Goal: Communication & Community: Share content

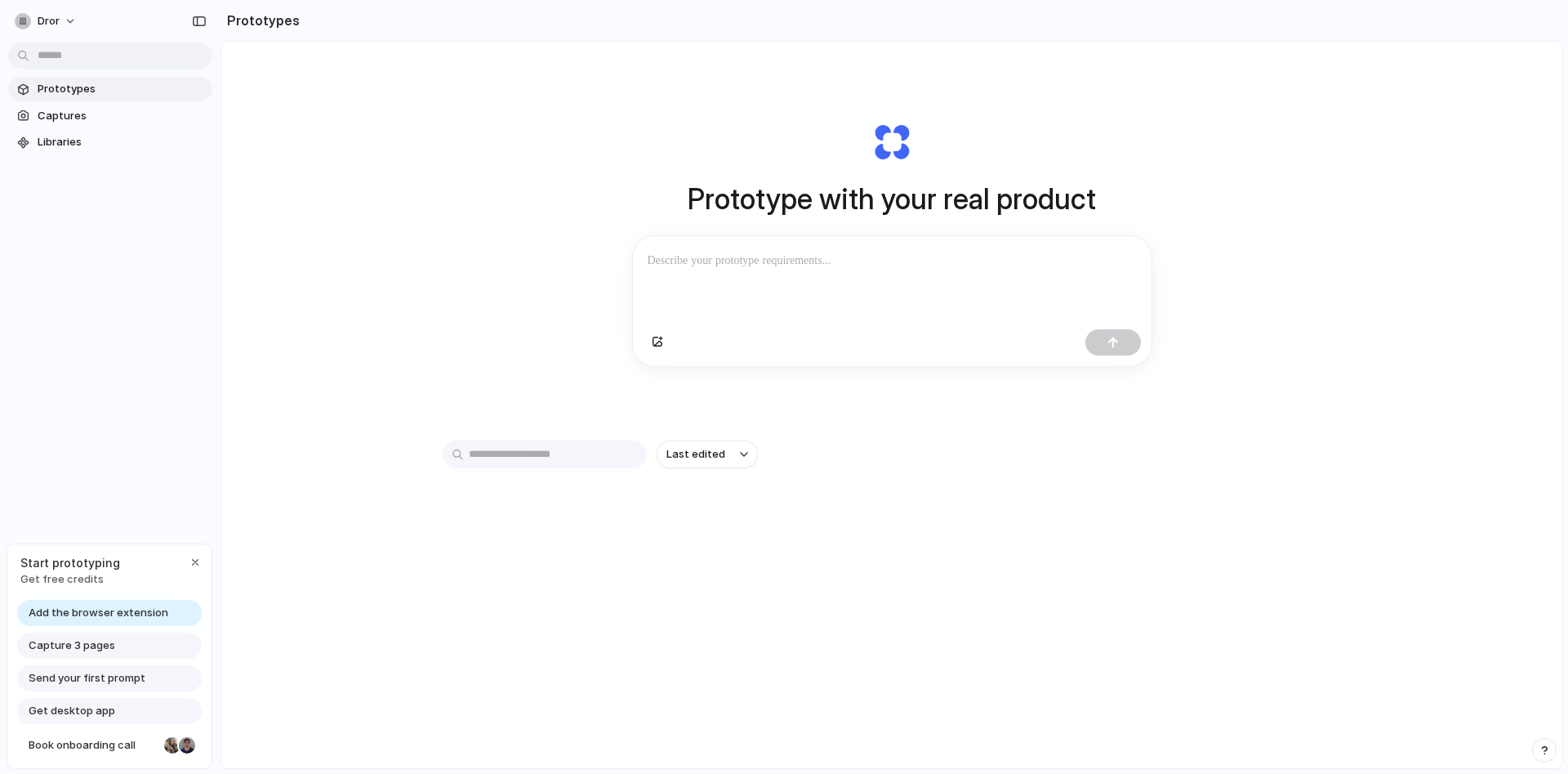
click at [936, 286] on div at bounding box center [892, 279] width 519 height 86
click at [62, 14] on button "dror" at bounding box center [46, 21] width 77 height 26
click at [83, 54] on li "Settings" at bounding box center [79, 57] width 135 height 26
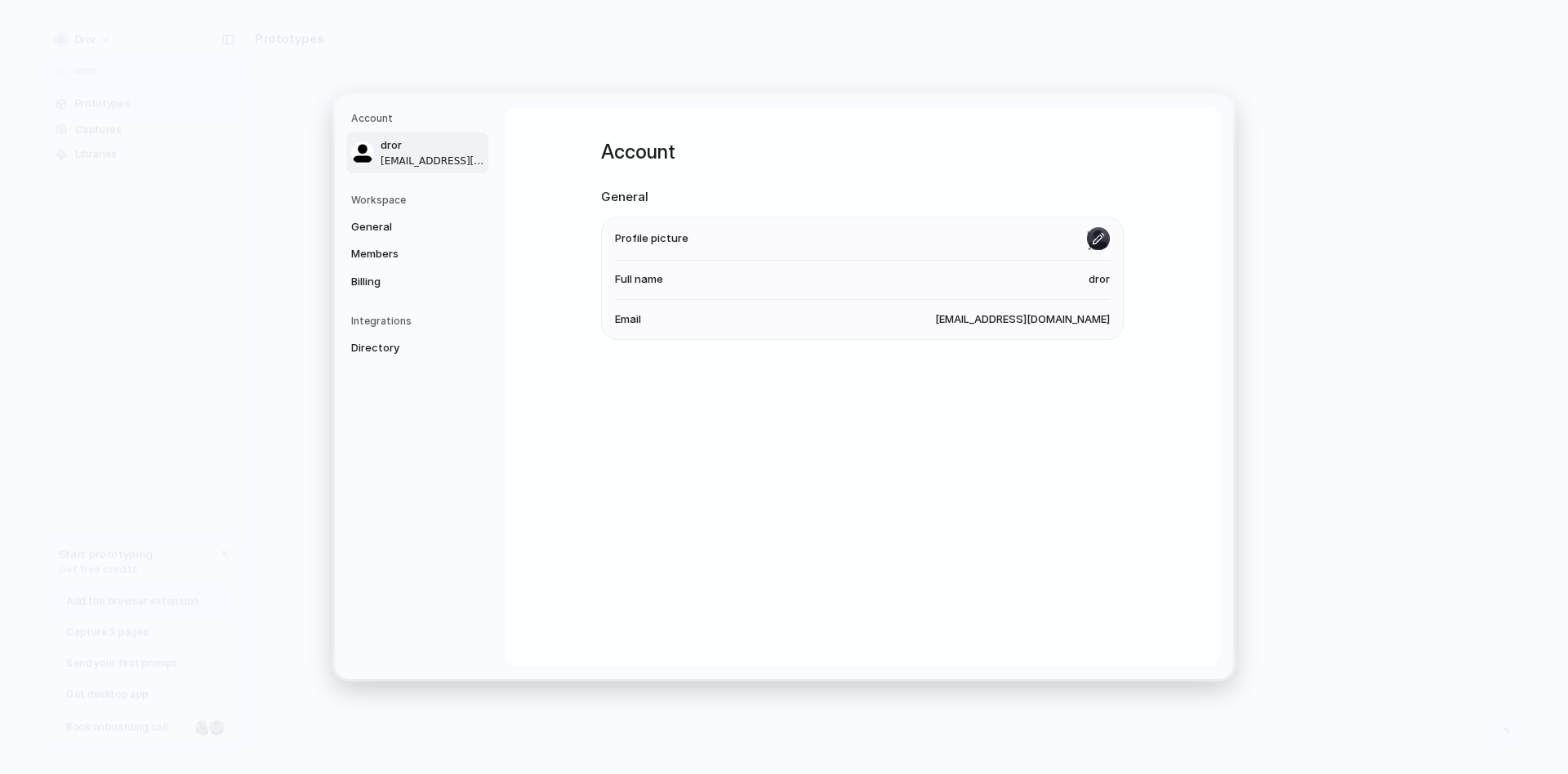
click at [1097, 239] on input "file" at bounding box center [1098, 238] width 23 height 23
click at [1097, 240] on input "file" at bounding box center [1098, 238] width 23 height 23
click at [1088, 231] on input "file" at bounding box center [1098, 238] width 23 height 23
type input "**********"
click at [990, 428] on div "Account General Profile picture Full name dror Email drorzbeats@gmail.com" at bounding box center [862, 387] width 716 height 558
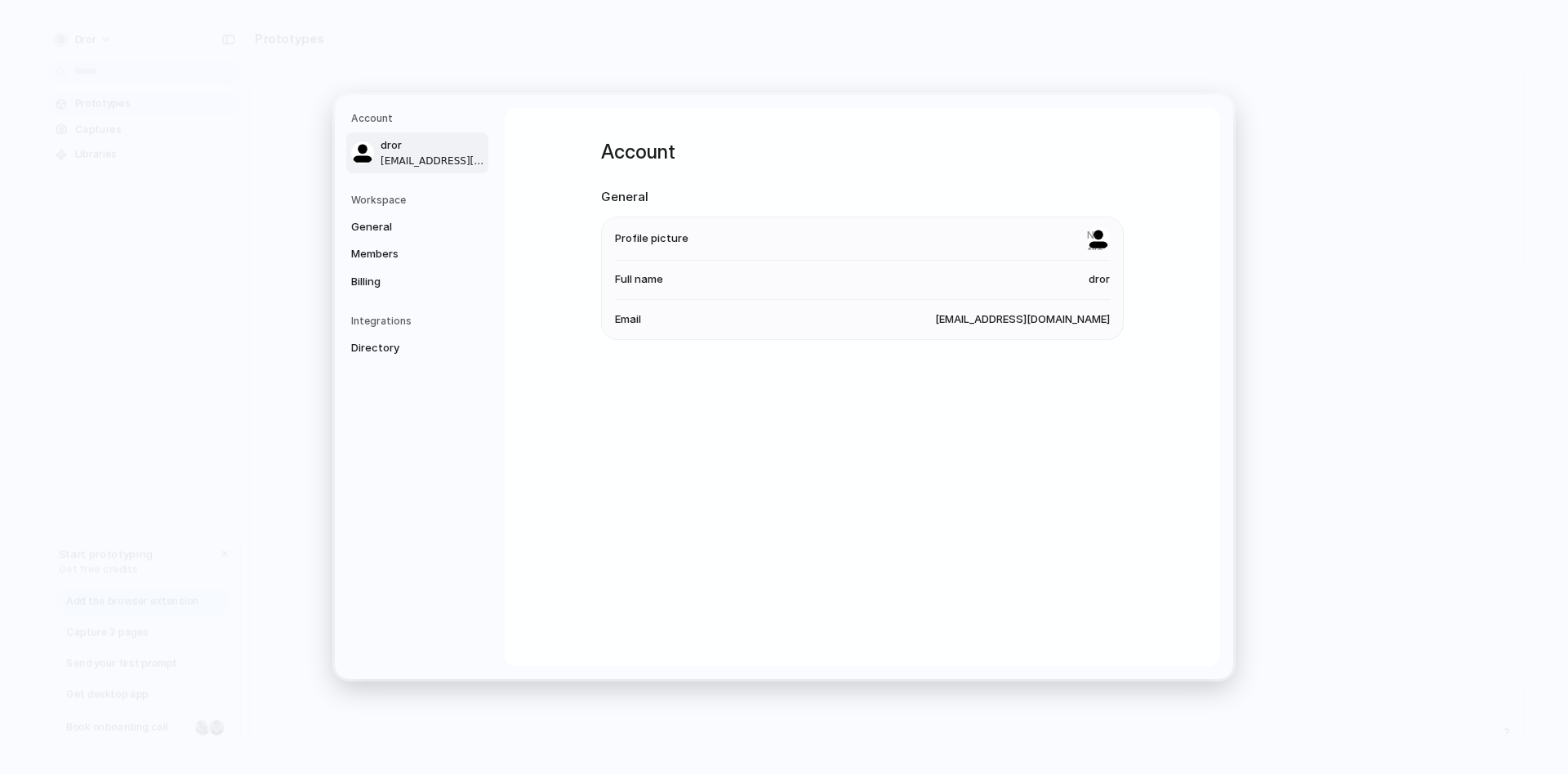
click at [1092, 284] on span "dror" at bounding box center [1099, 279] width 21 height 16
click at [1099, 278] on span "dror" at bounding box center [1099, 279] width 21 height 16
click at [383, 221] on span "General" at bounding box center [404, 226] width 105 height 16
drag, startPoint x: 1101, startPoint y: 232, endPoint x: 1097, endPoint y: 259, distance: 27.3
click at [1099, 251] on li "Name dror" at bounding box center [863, 237] width 495 height 39
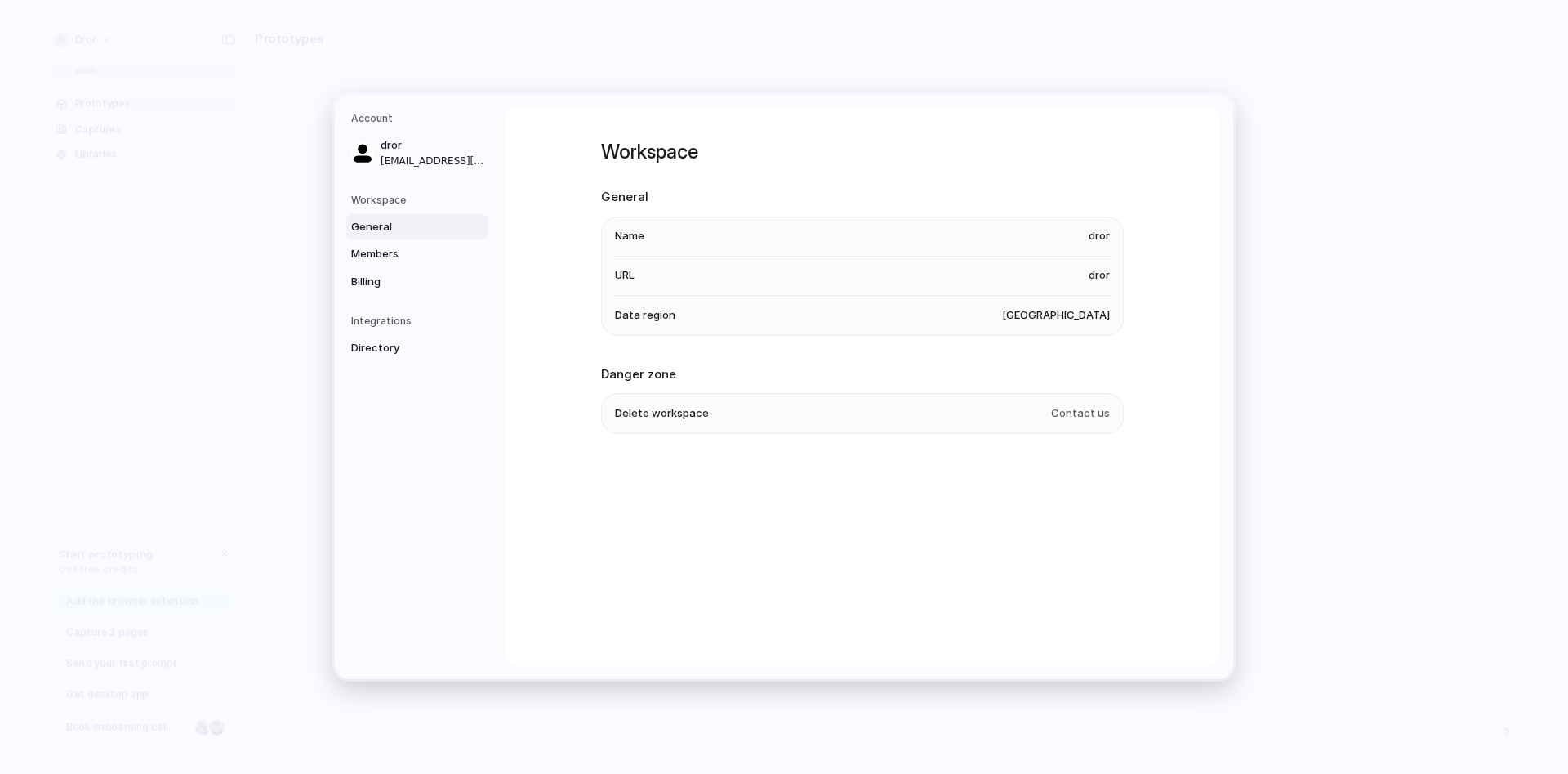
click at [1097, 275] on span "dror" at bounding box center [1099, 275] width 21 height 16
click at [373, 238] on link "General" at bounding box center [417, 226] width 142 height 26
click at [378, 260] on span "Members" at bounding box center [404, 253] width 105 height 16
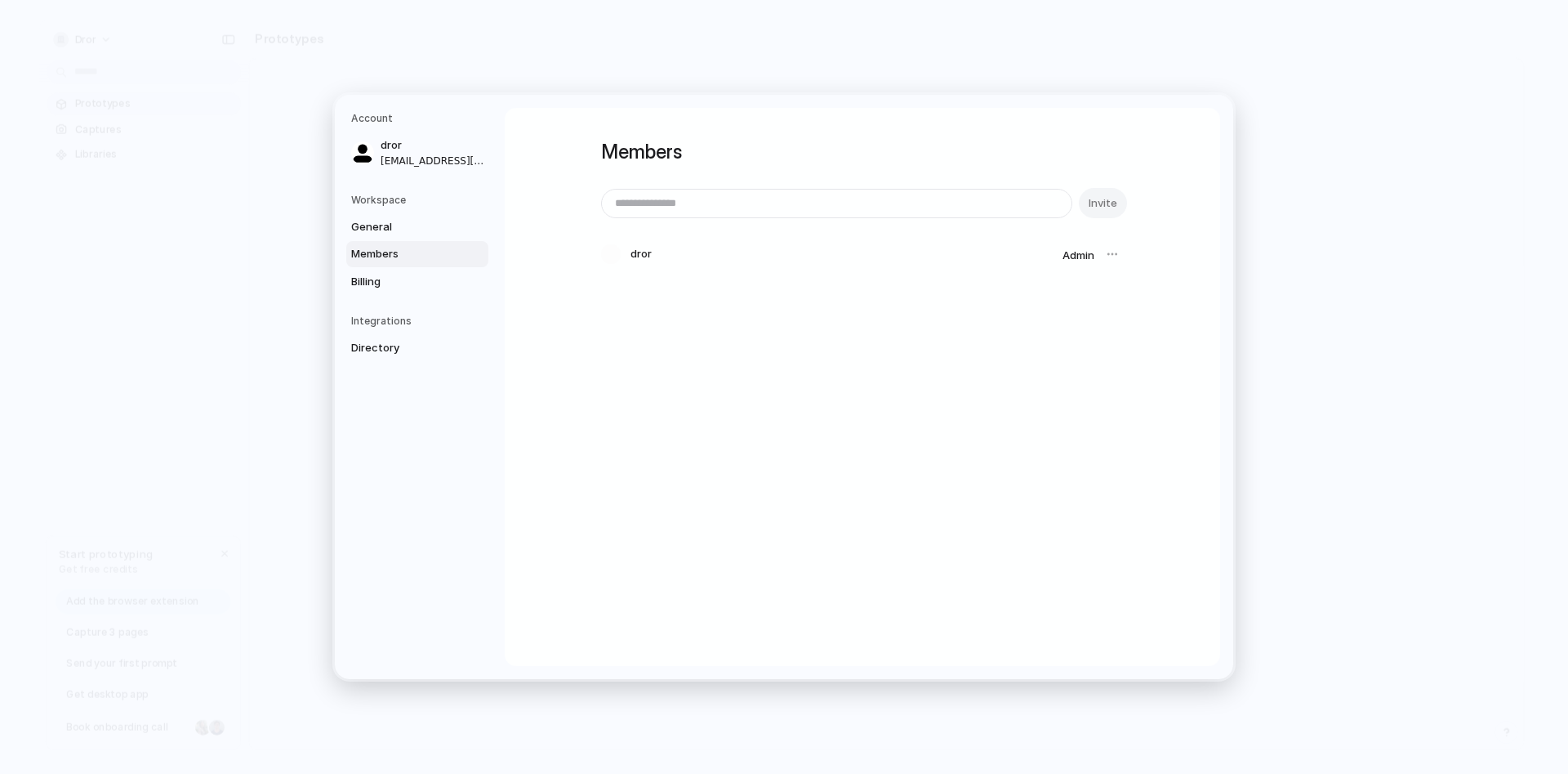
click at [1109, 254] on div at bounding box center [1112, 253] width 23 height 23
click at [372, 225] on span "General" at bounding box center [404, 226] width 105 height 16
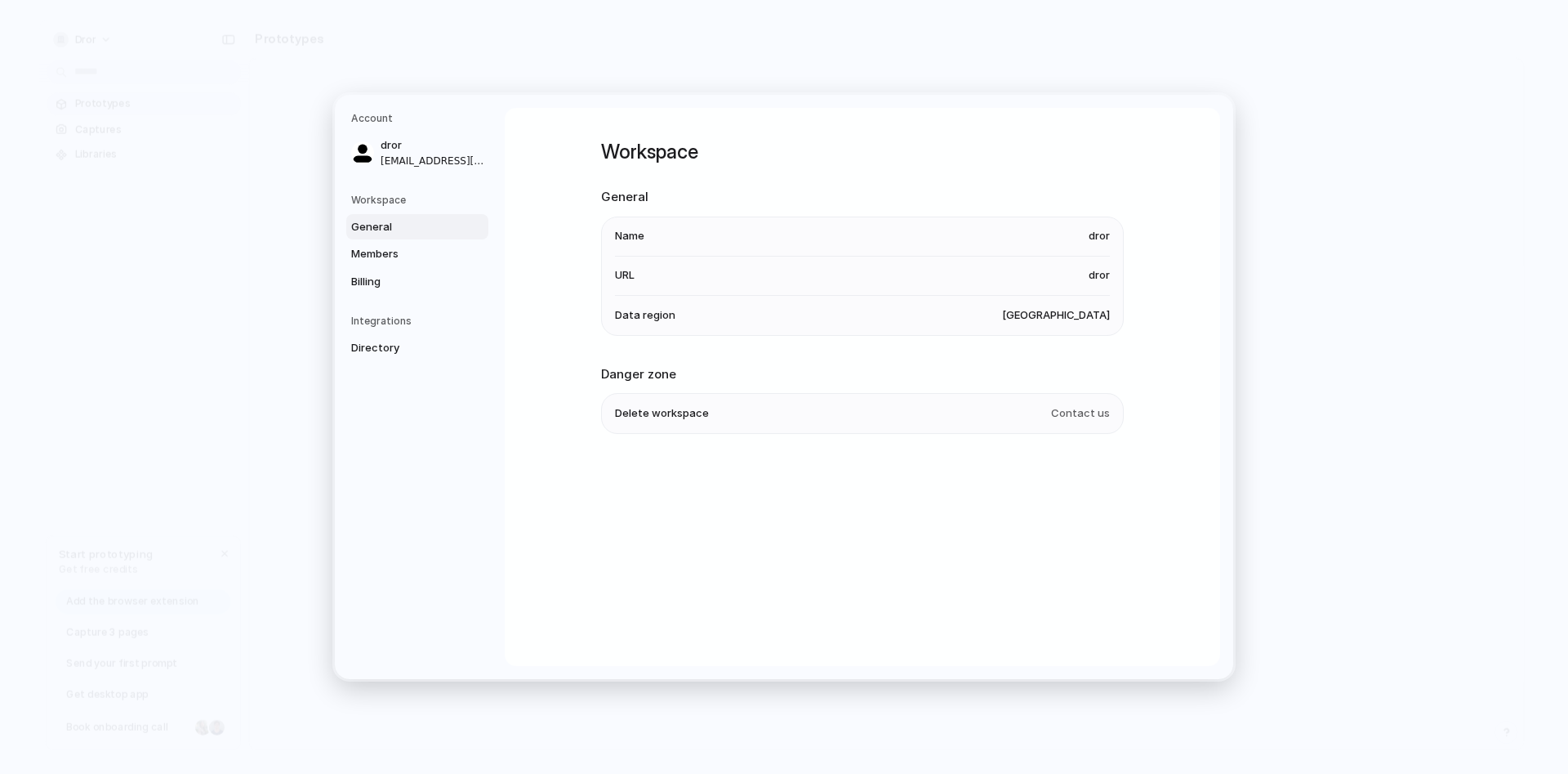
drag, startPoint x: 1102, startPoint y: 277, endPoint x: 1054, endPoint y: 290, distance: 49.7
click at [1054, 290] on li "URL dror" at bounding box center [863, 276] width 495 height 39
click at [387, 283] on span "Billing" at bounding box center [404, 281] width 105 height 16
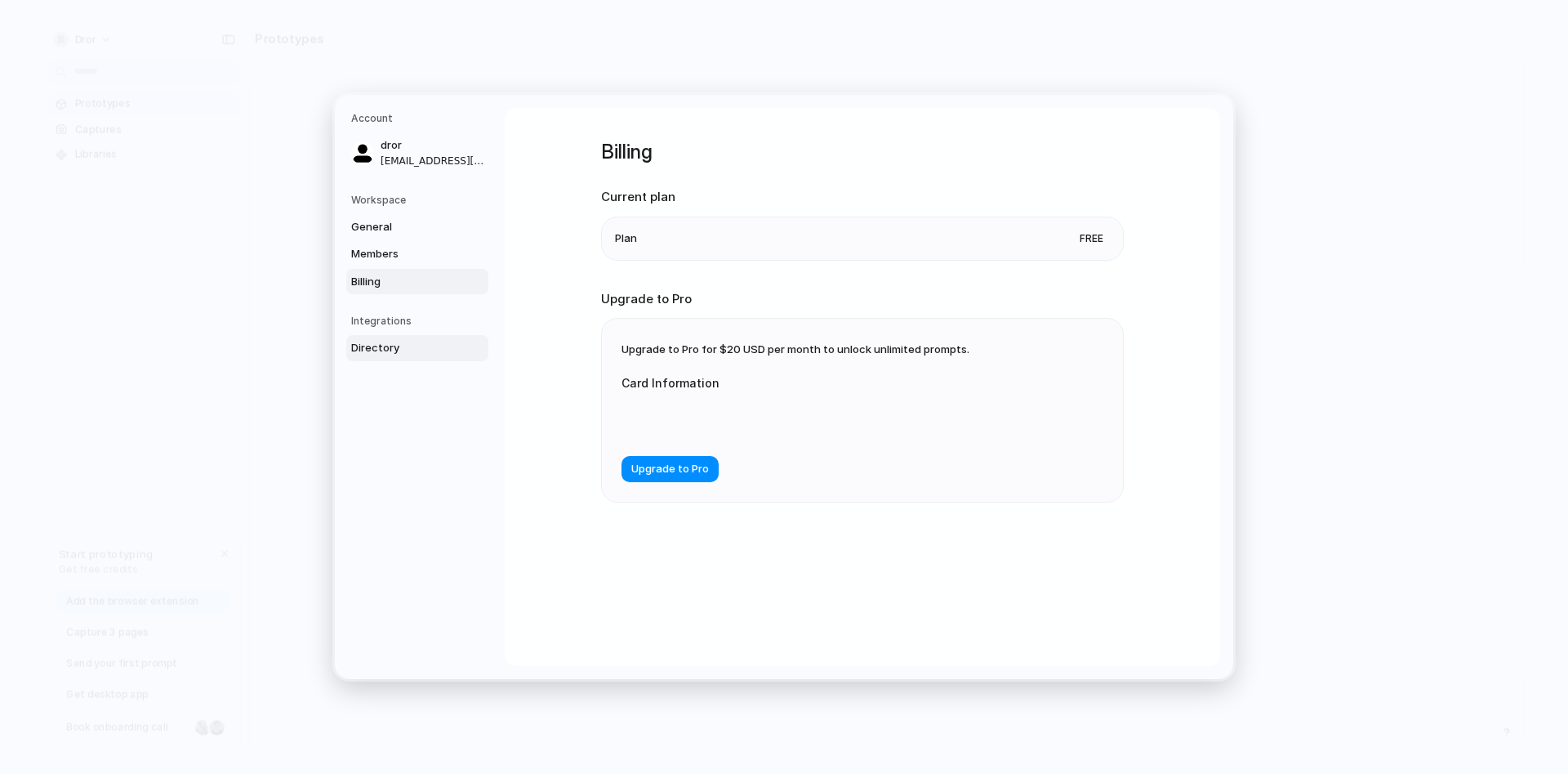
click at [370, 344] on span "Directory" at bounding box center [404, 347] width 105 height 16
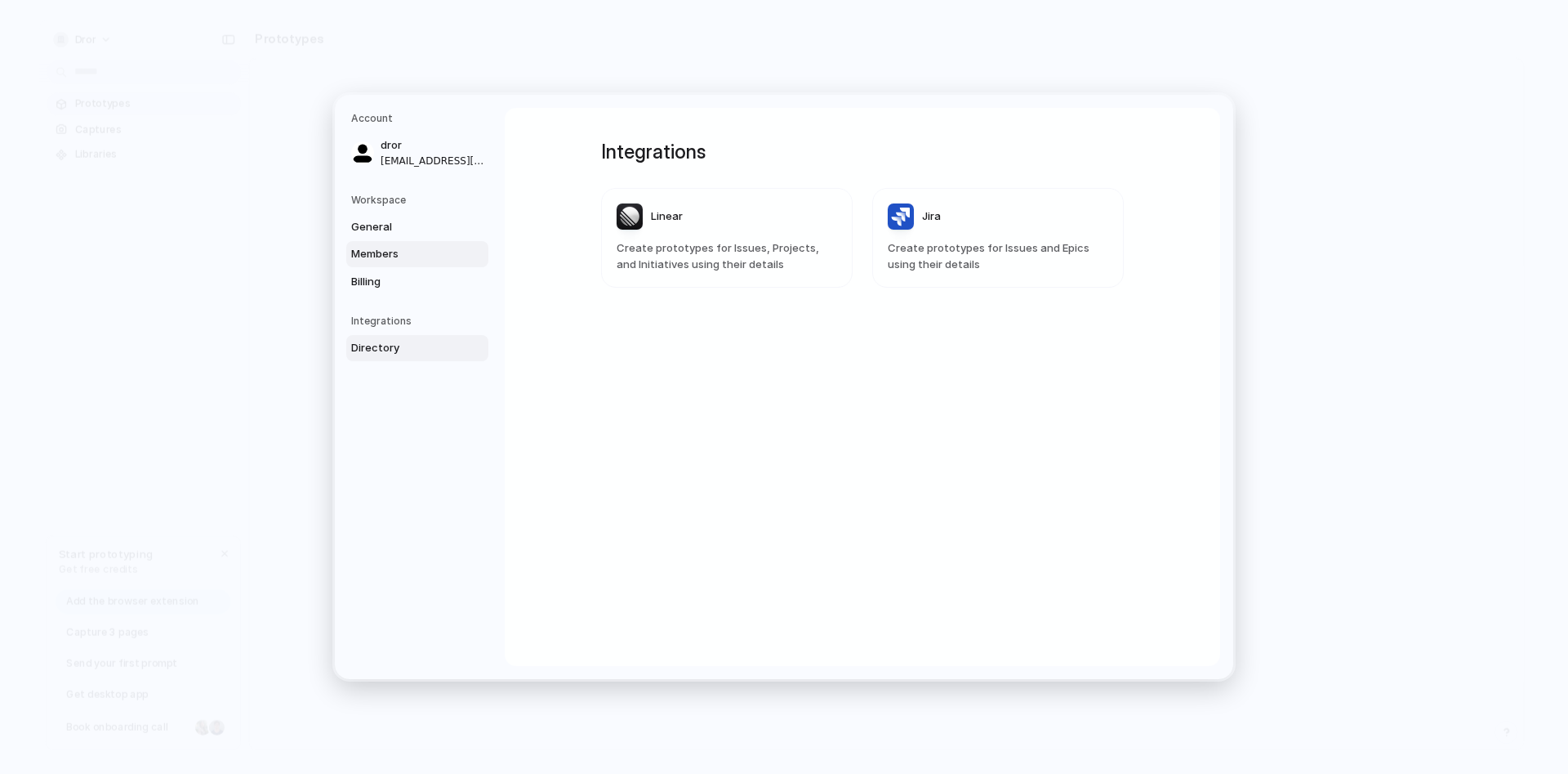
click at [415, 252] on span "Members" at bounding box center [404, 253] width 105 height 16
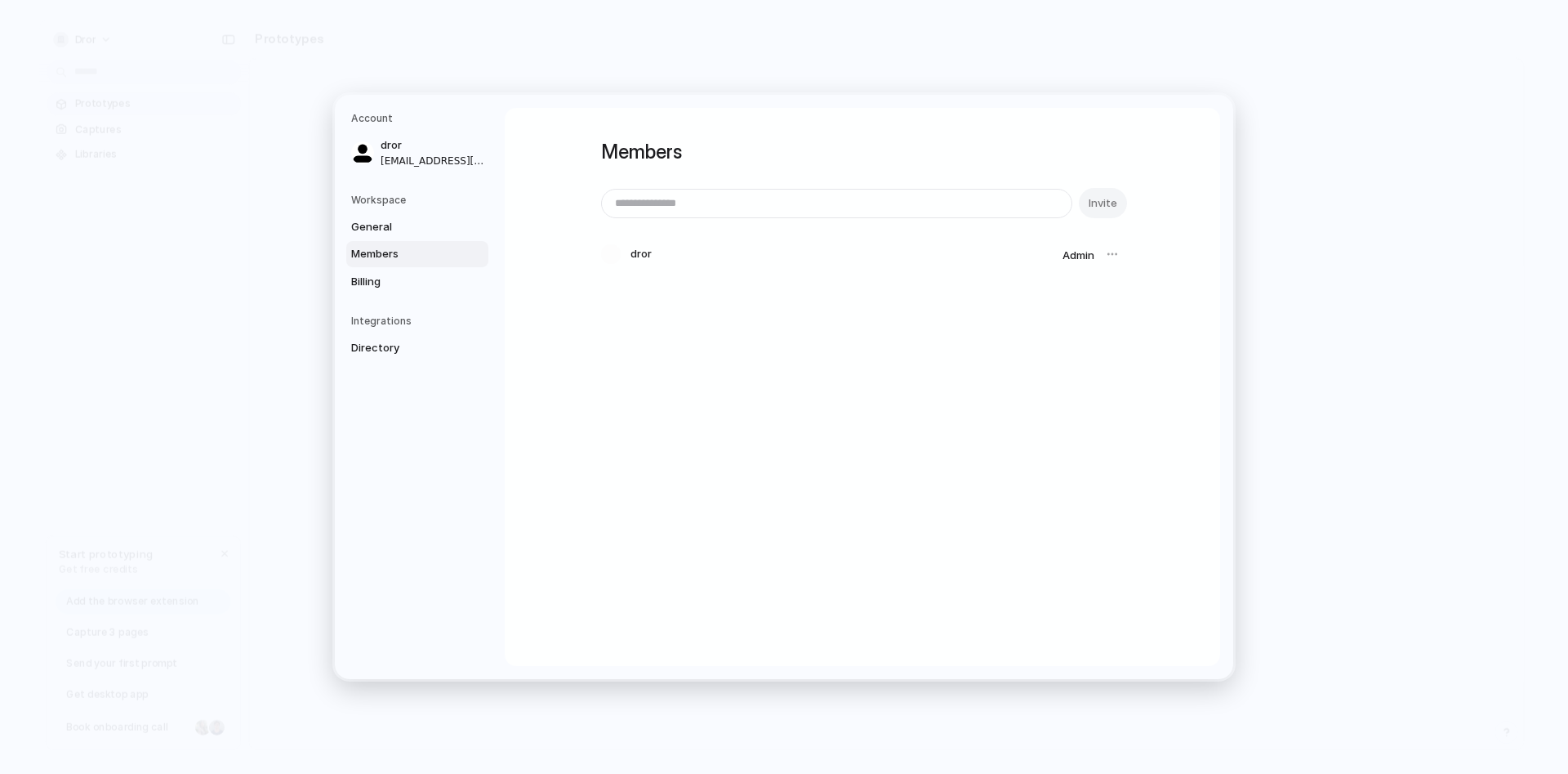
click at [814, 199] on input "email" at bounding box center [837, 203] width 470 height 28
drag, startPoint x: 321, startPoint y: 121, endPoint x: 248, endPoint y: 84, distance: 81.8
click at [602, 189] on input "**********" at bounding box center [837, 203] width 470 height 28
type input "**********"
click at [1096, 200] on span "Invite" at bounding box center [1103, 203] width 29 height 16
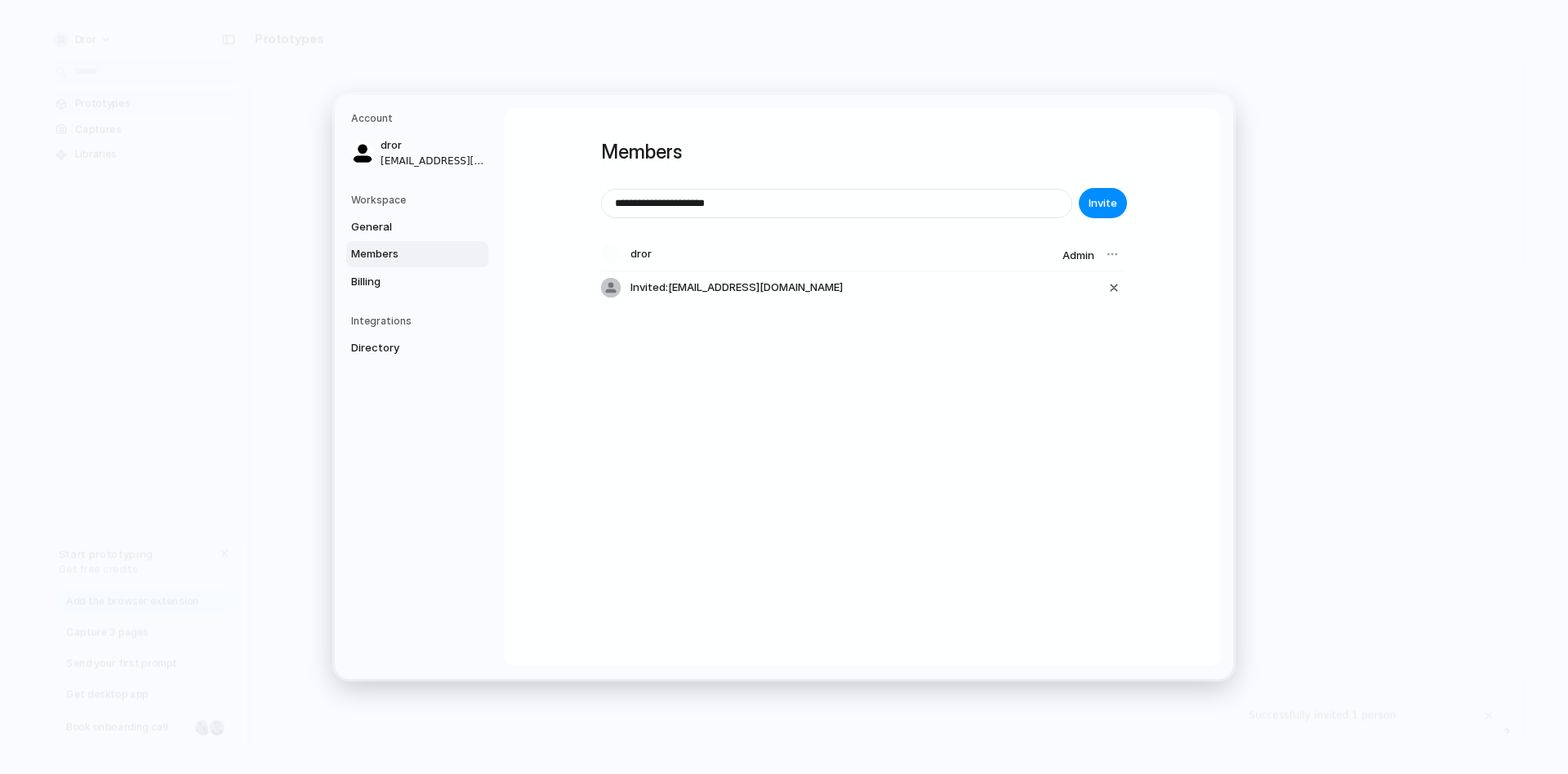
click at [1000, 452] on div "**********" at bounding box center [862, 387] width 716 height 558
click at [1113, 282] on div "button" at bounding box center [1113, 287] width 14 height 19
drag, startPoint x: 917, startPoint y: 201, endPoint x: 441, endPoint y: 161, distance: 477.7
click at [602, 189] on input "**********" at bounding box center [837, 203] width 470 height 28
click at [1101, 201] on span "Invite" at bounding box center [1103, 203] width 29 height 16
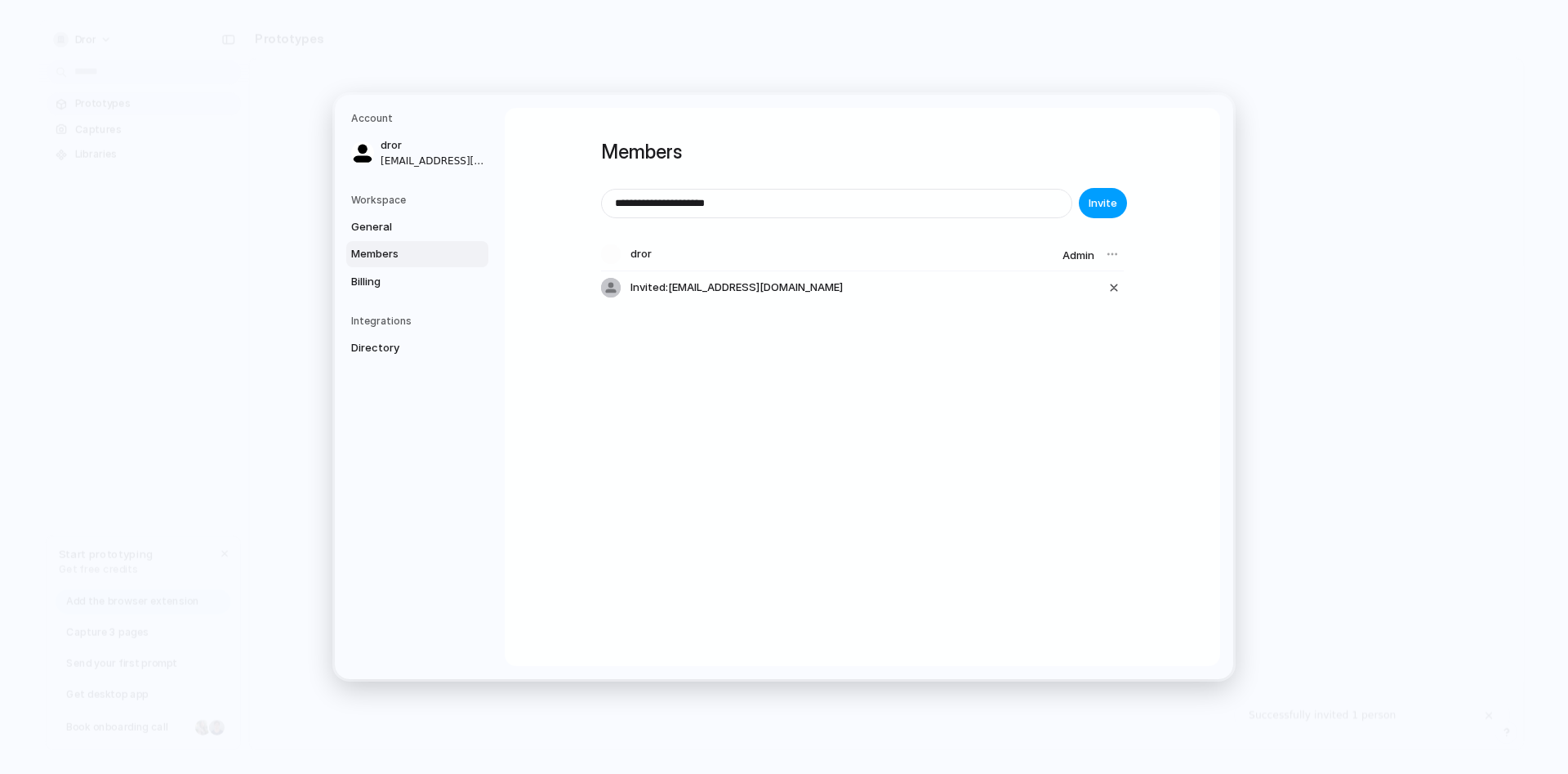
click at [1109, 203] on span "Invite" at bounding box center [1103, 203] width 29 height 16
click at [1114, 291] on div "button" at bounding box center [1113, 287] width 14 height 19
click at [1103, 198] on span "Invite" at bounding box center [1103, 203] width 29 height 16
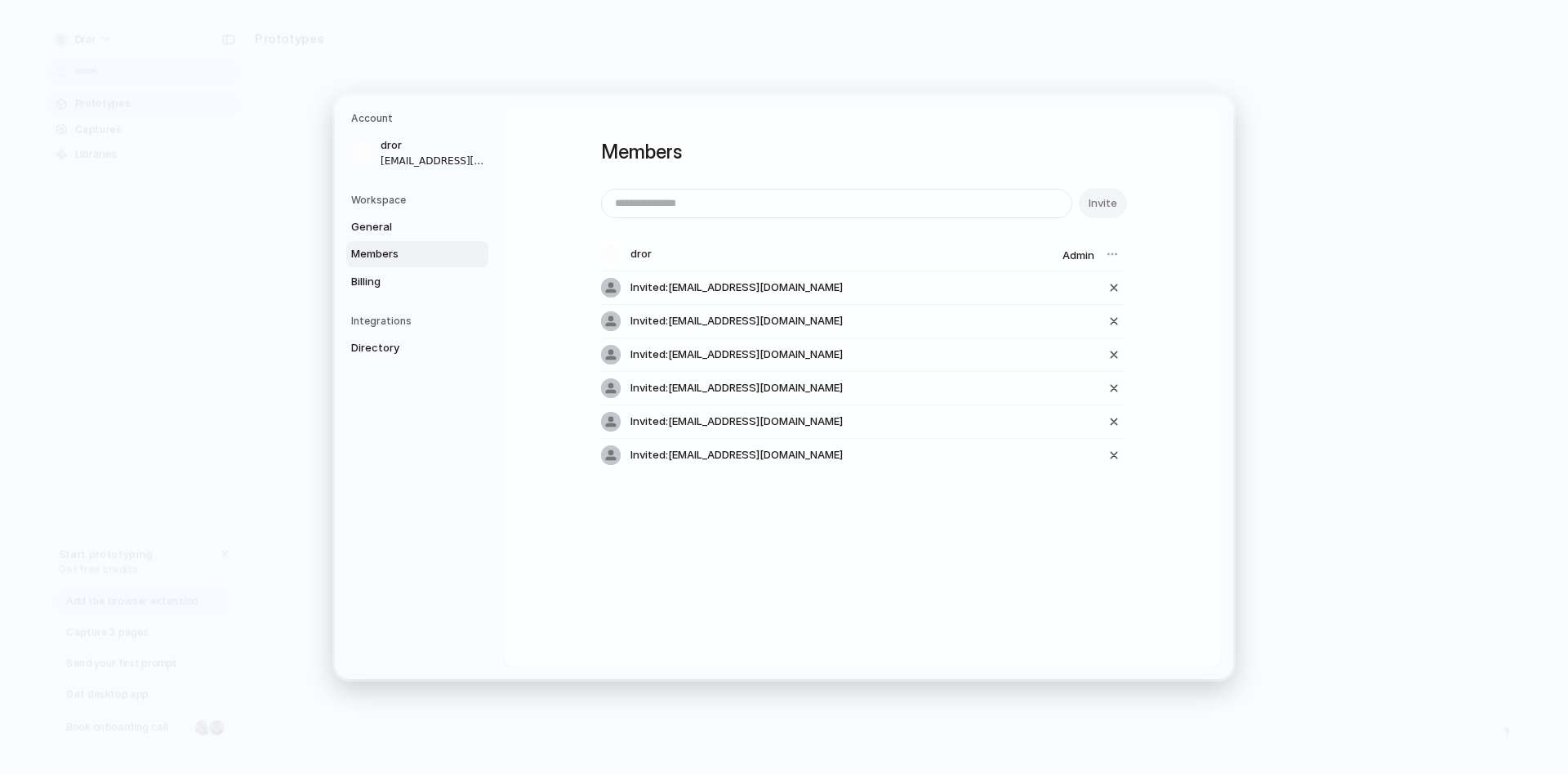
click at [1093, 574] on div "Members Invite dror Admin Invited: [EMAIL_ADDRESS][DOMAIN_NAME] Invited: [EMAIL…" at bounding box center [862, 387] width 716 height 558
click at [1197, 210] on div "Members Invite dror Admin Invited: drorzbeats+2@gmail.com Invited: drorzbeats+2…" at bounding box center [862, 387] width 716 height 558
drag, startPoint x: 667, startPoint y: 281, endPoint x: 754, endPoint y: 275, distance: 87.2
click at [754, 275] on div "Invited: [EMAIL_ADDRESS][DOMAIN_NAME]" at bounding box center [863, 288] width 523 height 34
click at [1029, 572] on div "Members Invite dror Admin Invited: drorzbeats+2@gmail.com Invited: drorzbeats+2…" at bounding box center [862, 387] width 716 height 558
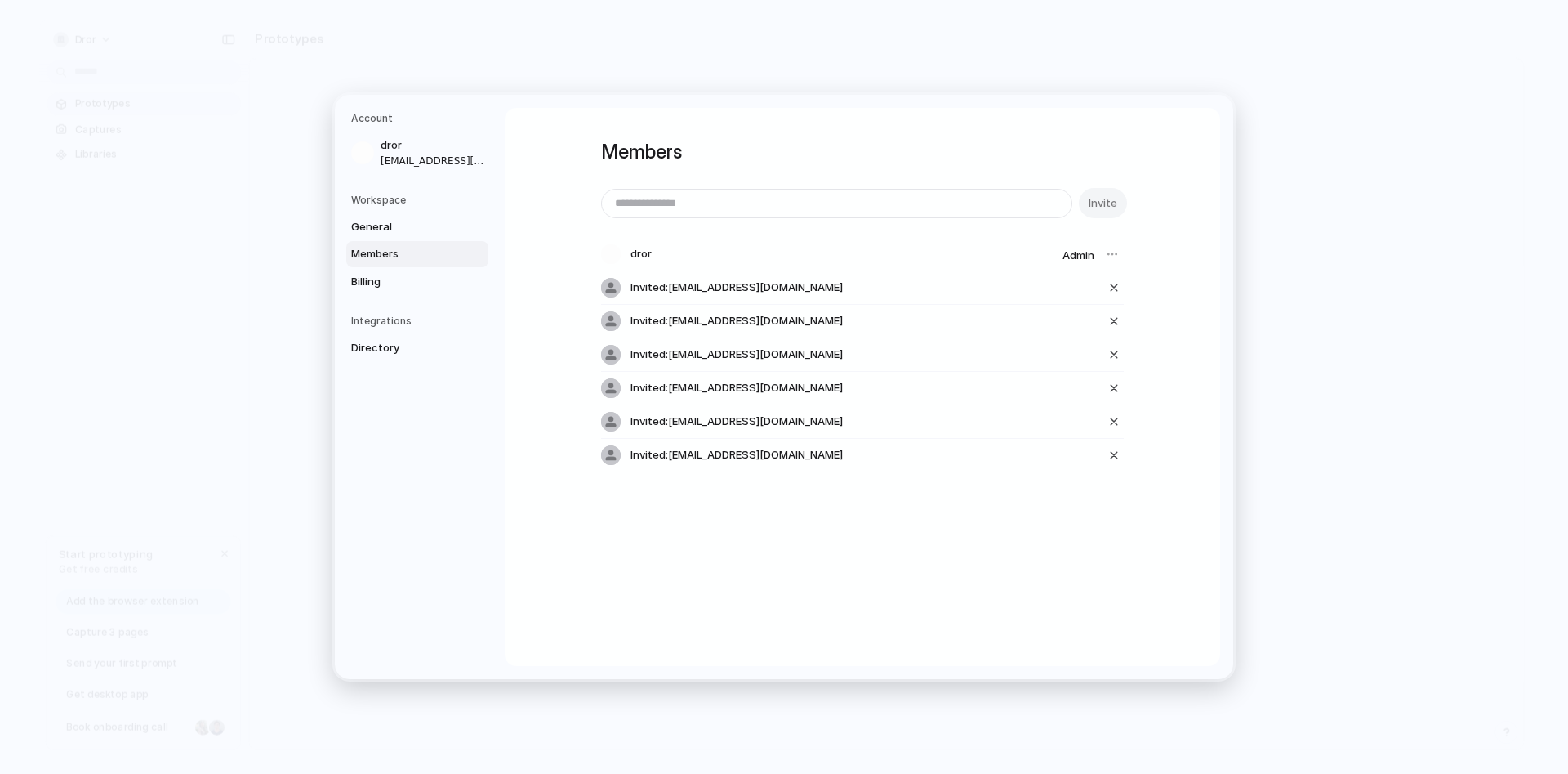
drag, startPoint x: 812, startPoint y: 286, endPoint x: 627, endPoint y: 292, distance: 185.1
click at [627, 292] on div "Invited: [EMAIL_ADDRESS][DOMAIN_NAME]" at bounding box center [863, 288] width 523 height 34
drag, startPoint x: 800, startPoint y: 289, endPoint x: 647, endPoint y: 285, distance: 153.1
click at [647, 285] on span "Invited: drorzbeats+2@gmail.com" at bounding box center [736, 287] width 212 height 16
click at [688, 198] on input "email" at bounding box center [837, 203] width 470 height 28
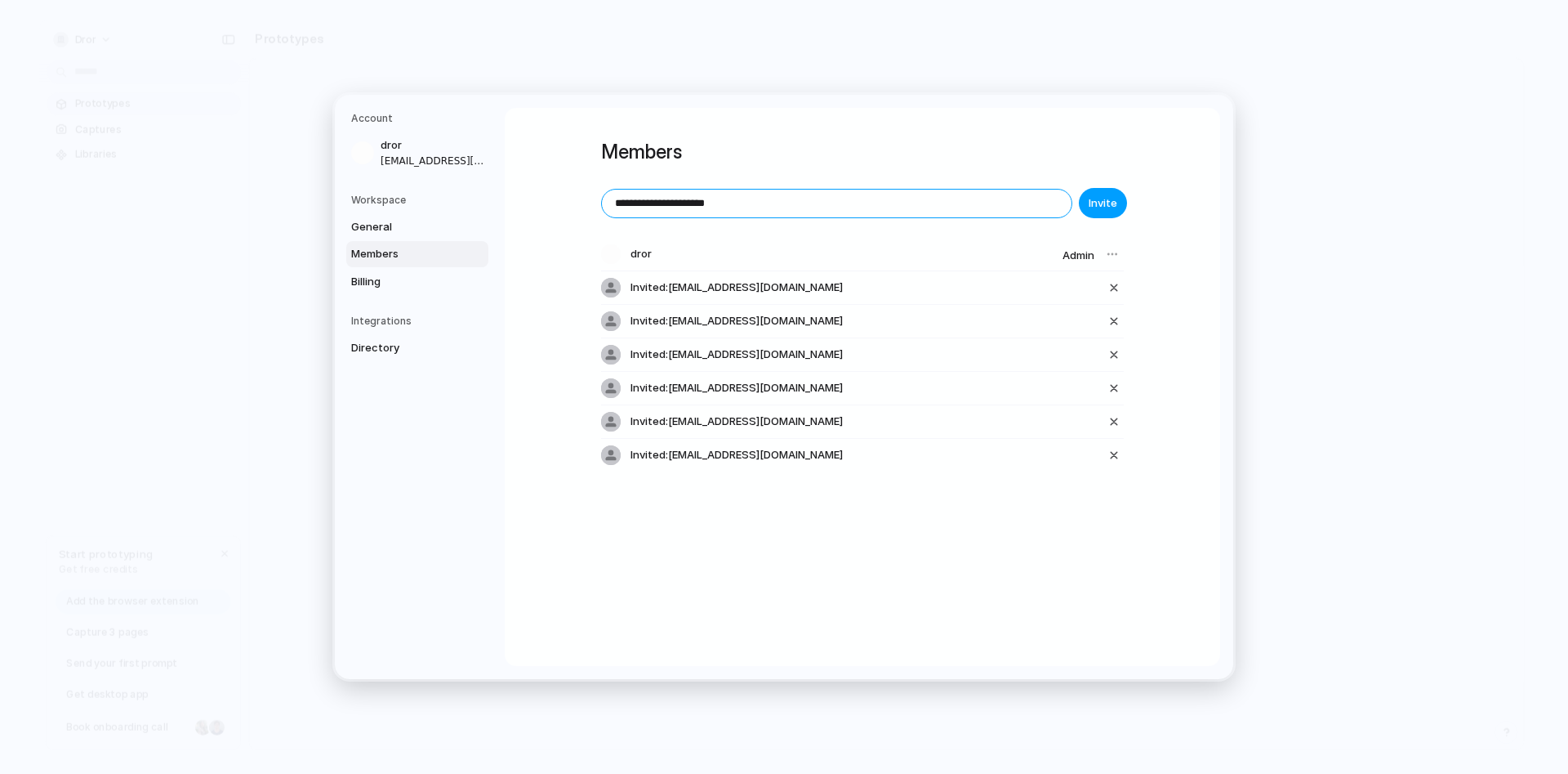
type input "**********"
click at [1097, 201] on span "Invite" at bounding box center [1103, 203] width 29 height 16
click at [1107, 204] on span "Invite" at bounding box center [1103, 203] width 29 height 16
click at [1102, 203] on span "Invite" at bounding box center [1103, 203] width 29 height 16
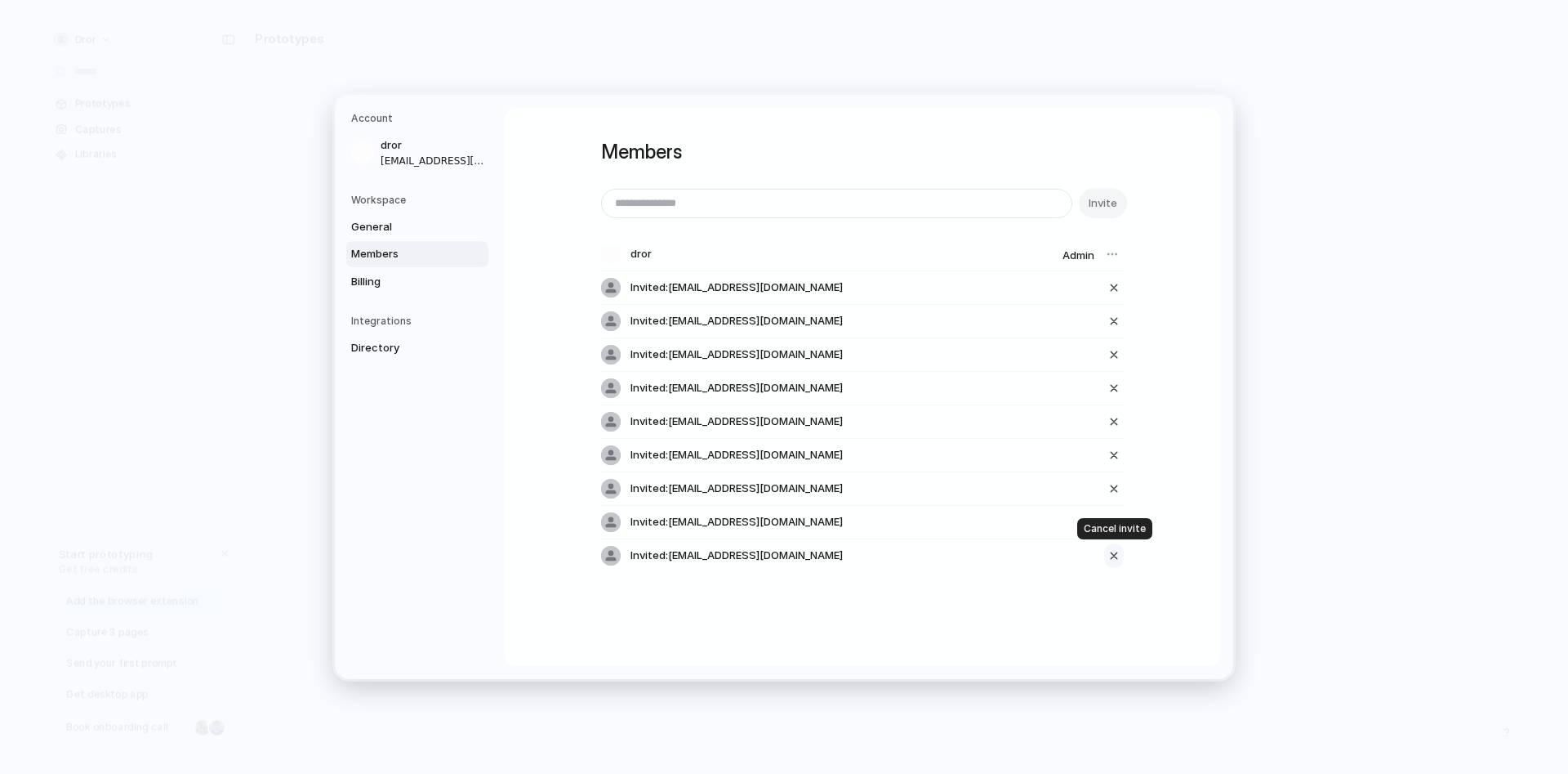
click at [1118, 554] on div "button" at bounding box center [1113, 555] width 14 height 19
click at [1118, 517] on div "button" at bounding box center [1113, 521] width 14 height 19
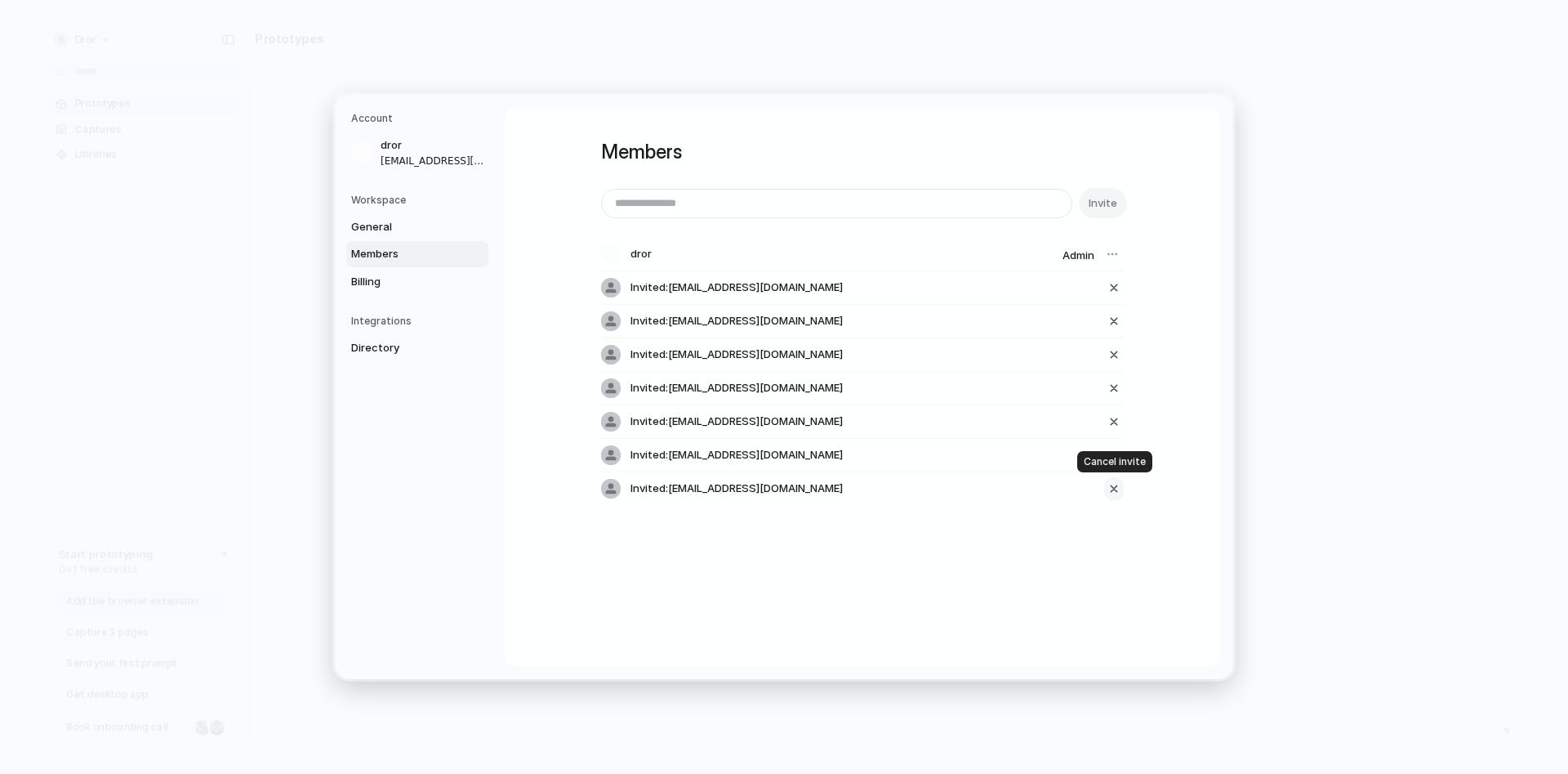
click at [1118, 487] on div "button" at bounding box center [1113, 488] width 14 height 19
click at [1114, 453] on div "button" at bounding box center [1113, 455] width 14 height 19
click at [1118, 415] on div "button" at bounding box center [1113, 421] width 14 height 19
click at [1116, 386] on div "button" at bounding box center [1113, 388] width 14 height 19
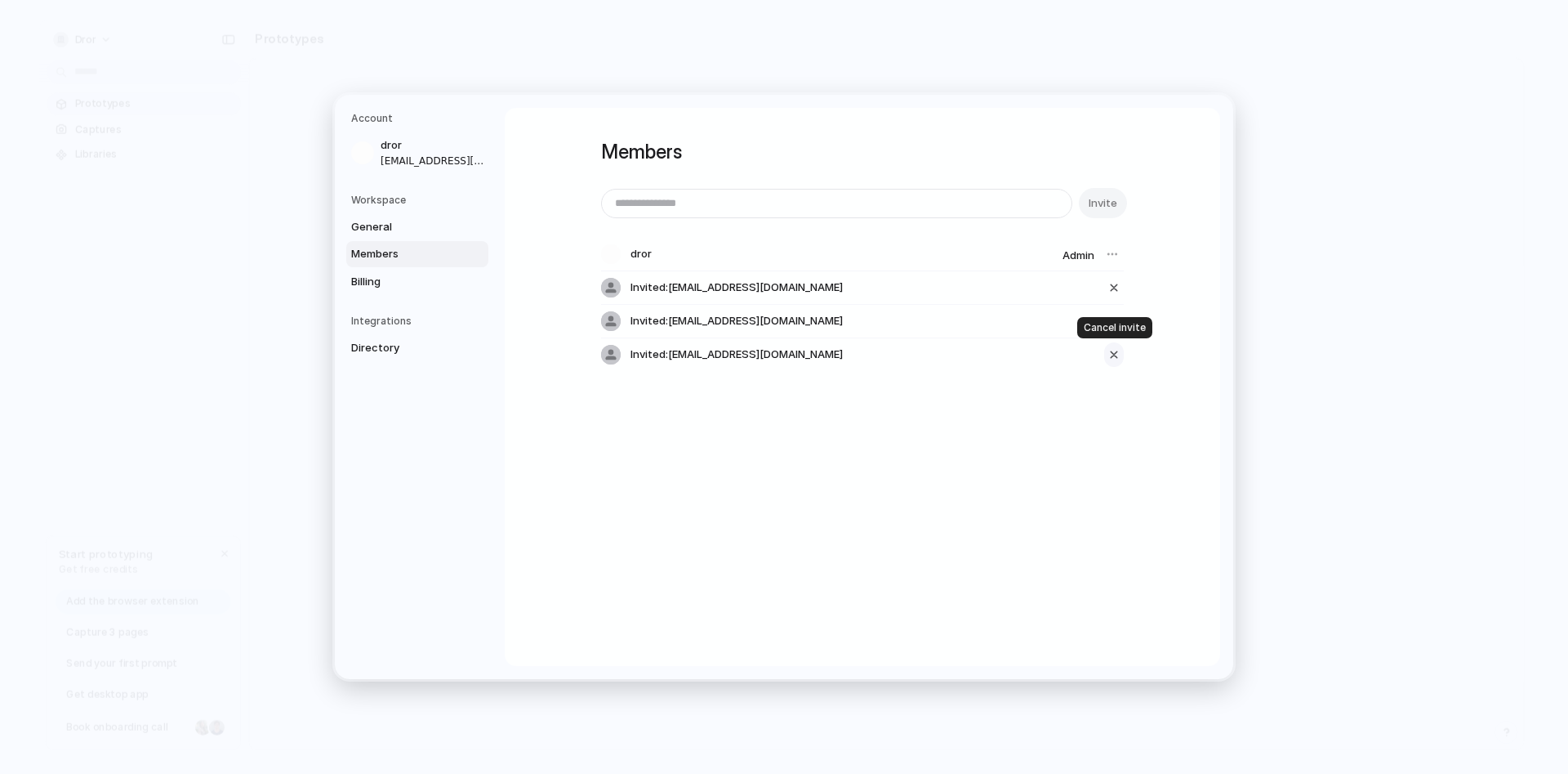
click at [1108, 354] on div "button" at bounding box center [1113, 354] width 14 height 19
click at [1113, 324] on div "button" at bounding box center [1113, 320] width 14 height 19
click at [1113, 294] on div "button" at bounding box center [1113, 287] width 14 height 19
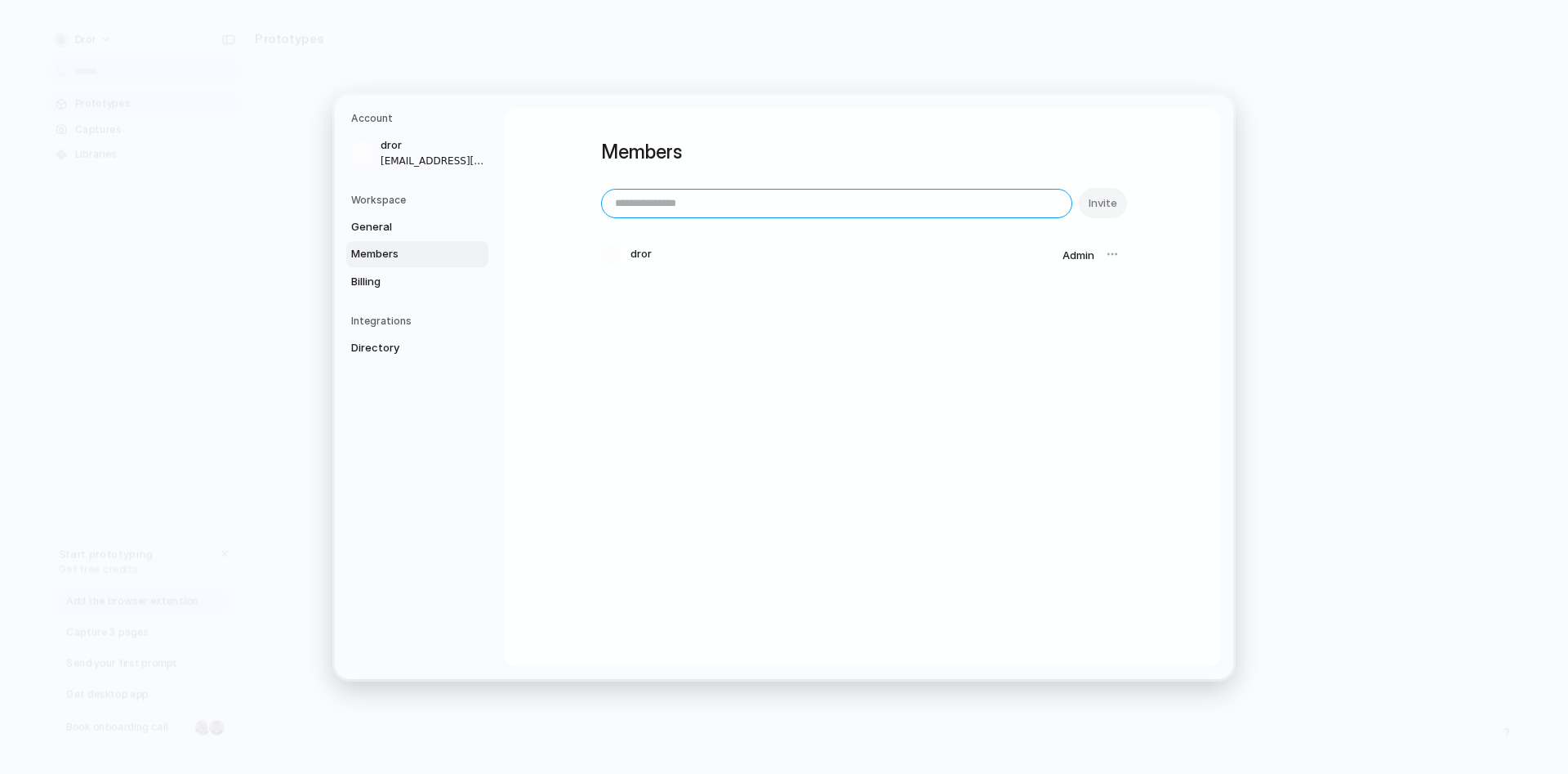
click at [770, 208] on input "email" at bounding box center [837, 203] width 470 height 28
type input "**********"
click at [1096, 198] on span "Invite" at bounding box center [1103, 203] width 29 height 16
click at [1098, 196] on span "Invite" at bounding box center [1103, 203] width 29 height 16
click at [1119, 204] on button "Invite" at bounding box center [1102, 203] width 48 height 30
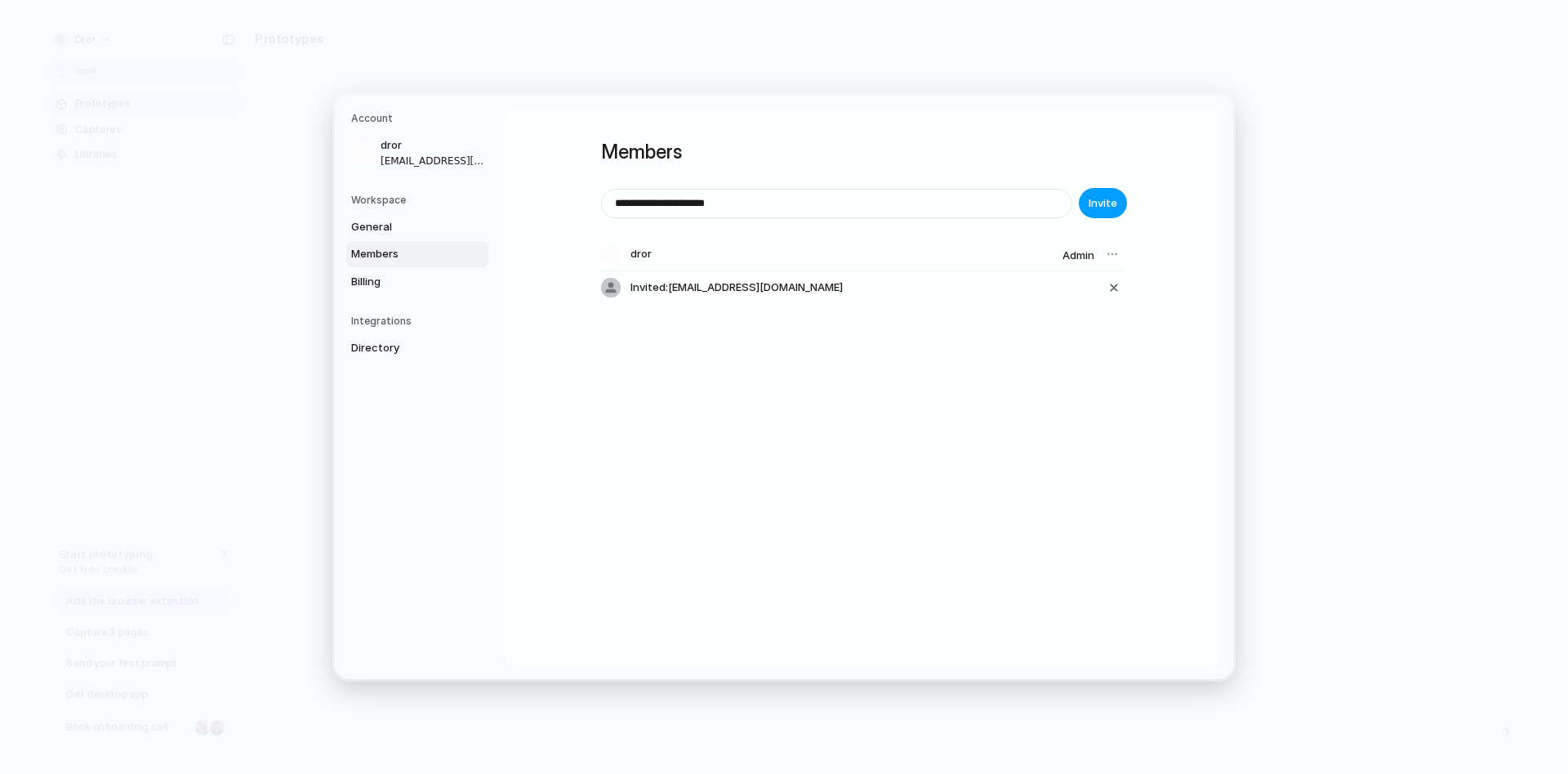
click at [1107, 208] on span "Invite" at bounding box center [1103, 203] width 29 height 16
click at [1115, 287] on div "button" at bounding box center [1113, 287] width 14 height 19
click at [1107, 197] on span "Invite" at bounding box center [1103, 203] width 29 height 16
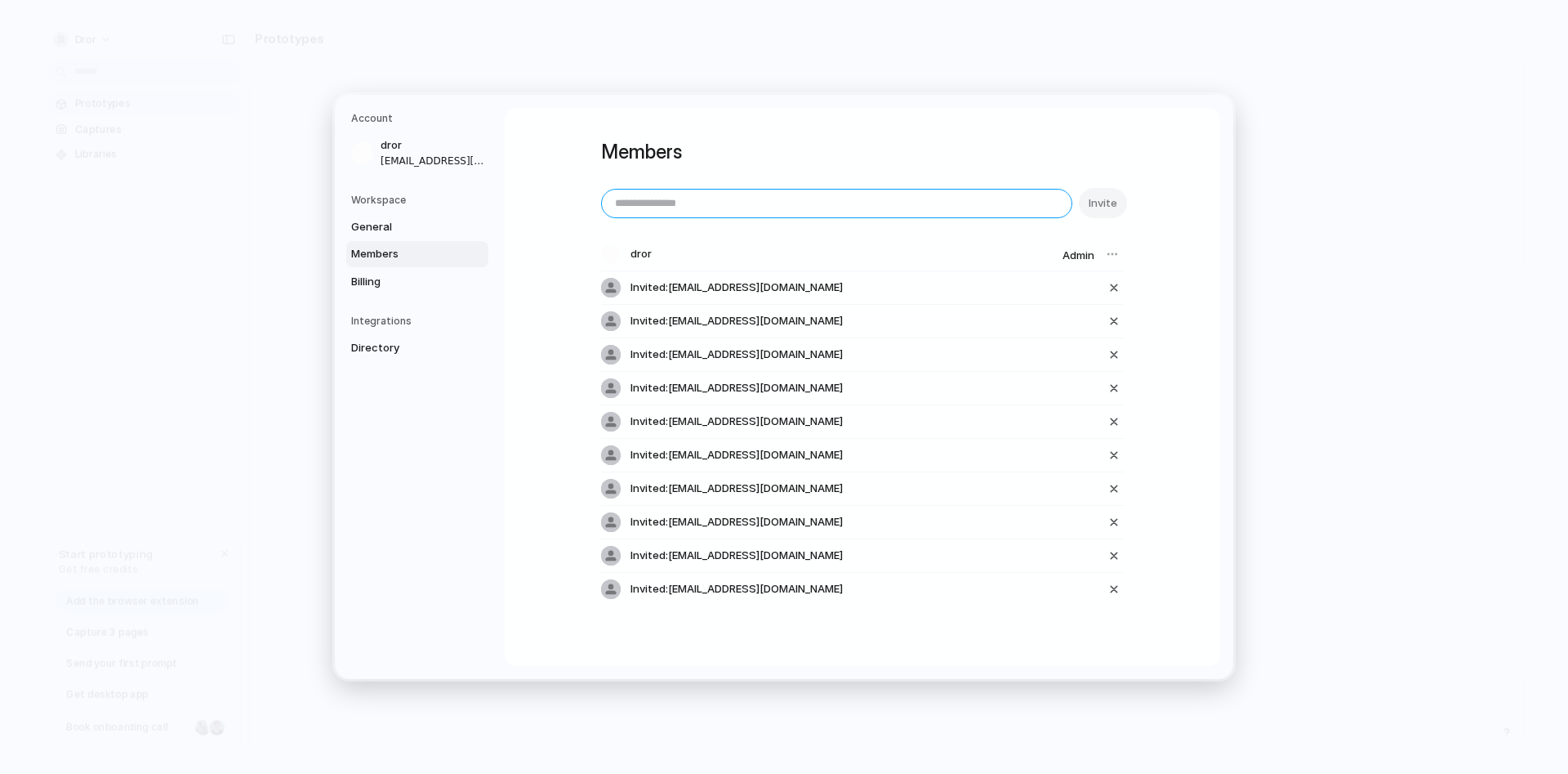
click at [790, 204] on input "email" at bounding box center [837, 203] width 470 height 28
type input "**********"
click at [1094, 201] on span "Invite" at bounding box center [1103, 203] width 29 height 16
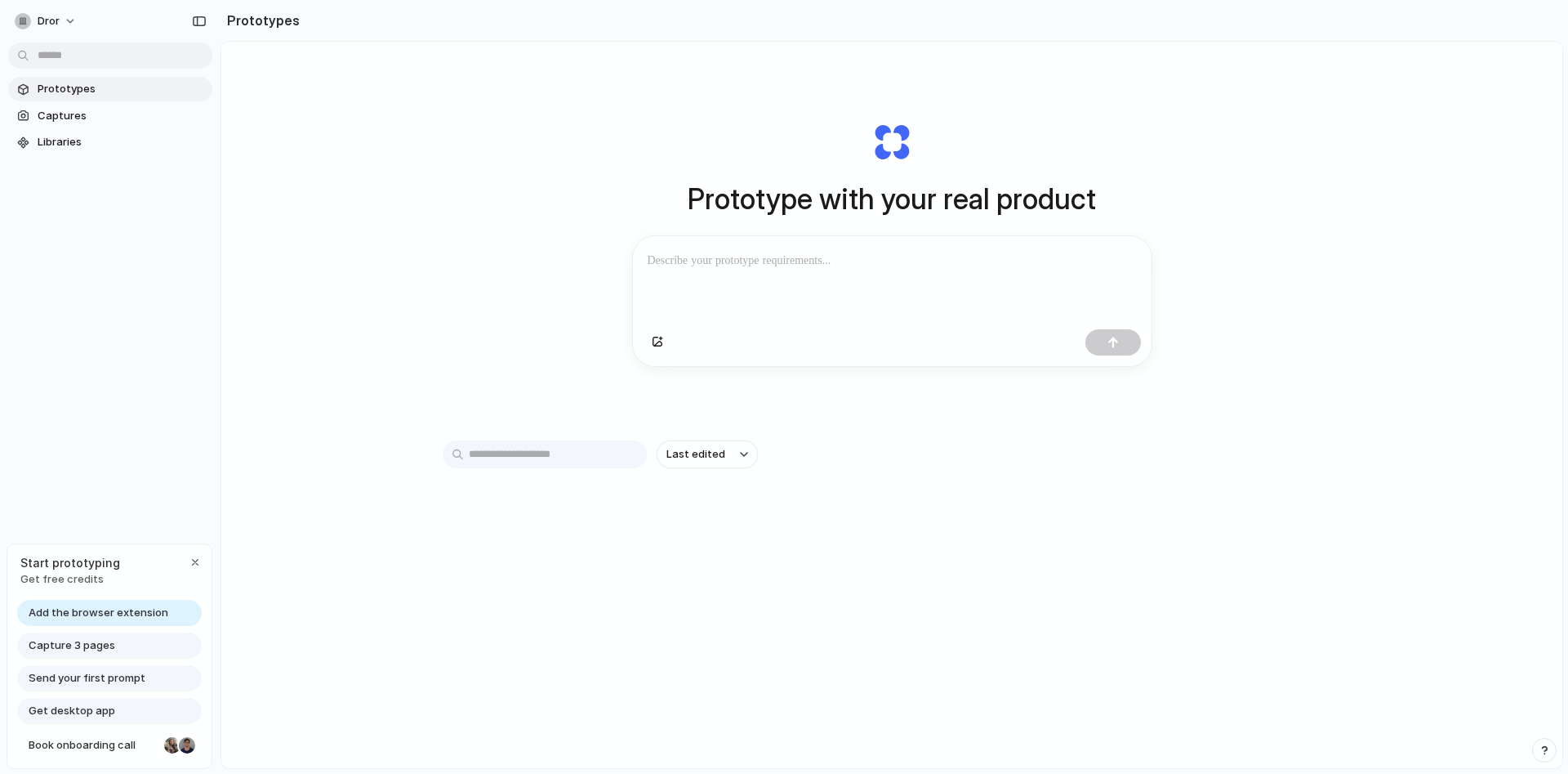
click at [996, 268] on p at bounding box center [892, 260] width 489 height 19
click at [658, 338] on div "button" at bounding box center [658, 342] width 12 height 10
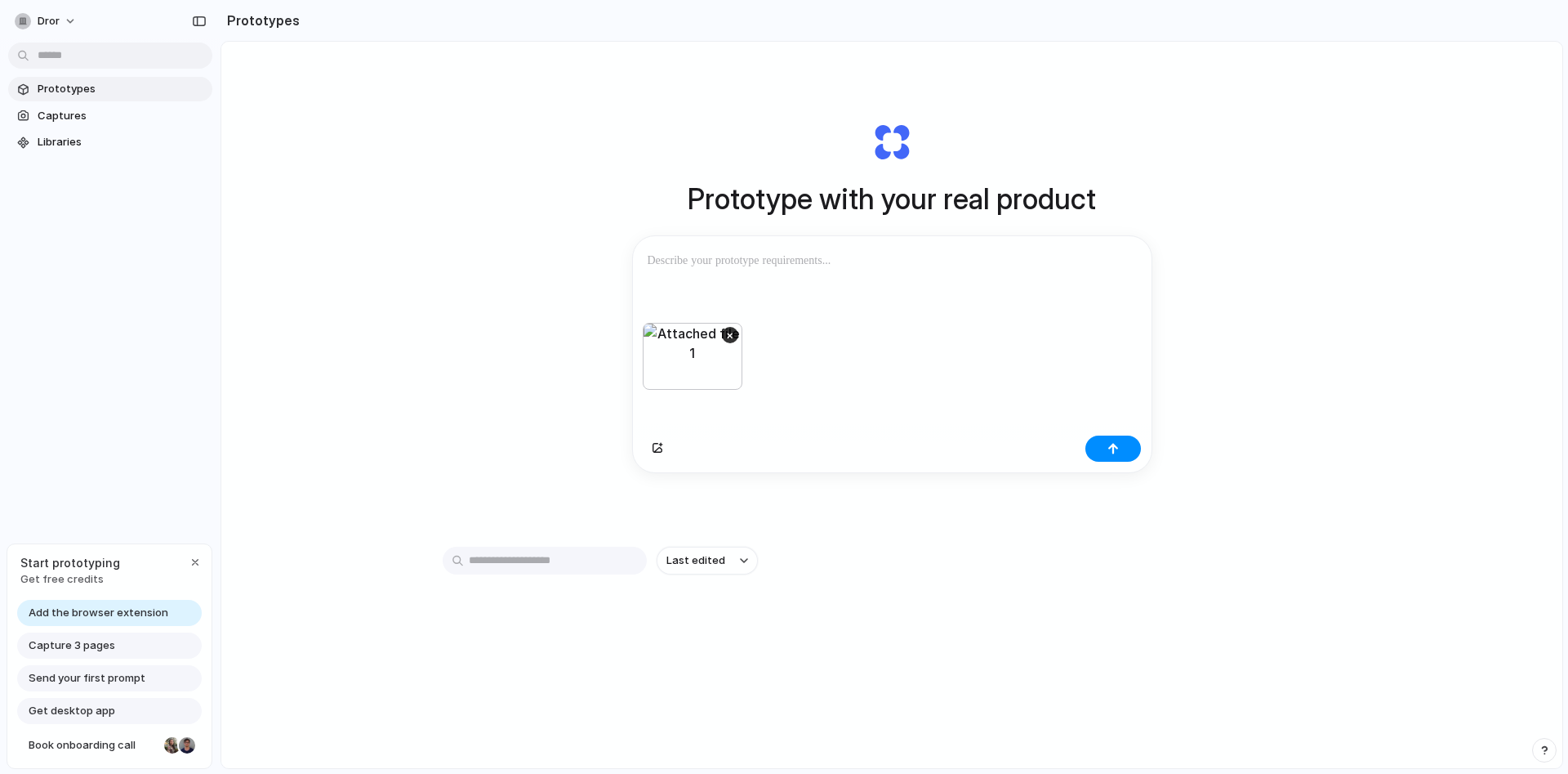
click at [748, 274] on div at bounding box center [892, 279] width 519 height 86
click at [1119, 450] on div "button" at bounding box center [1113, 449] width 12 height 12
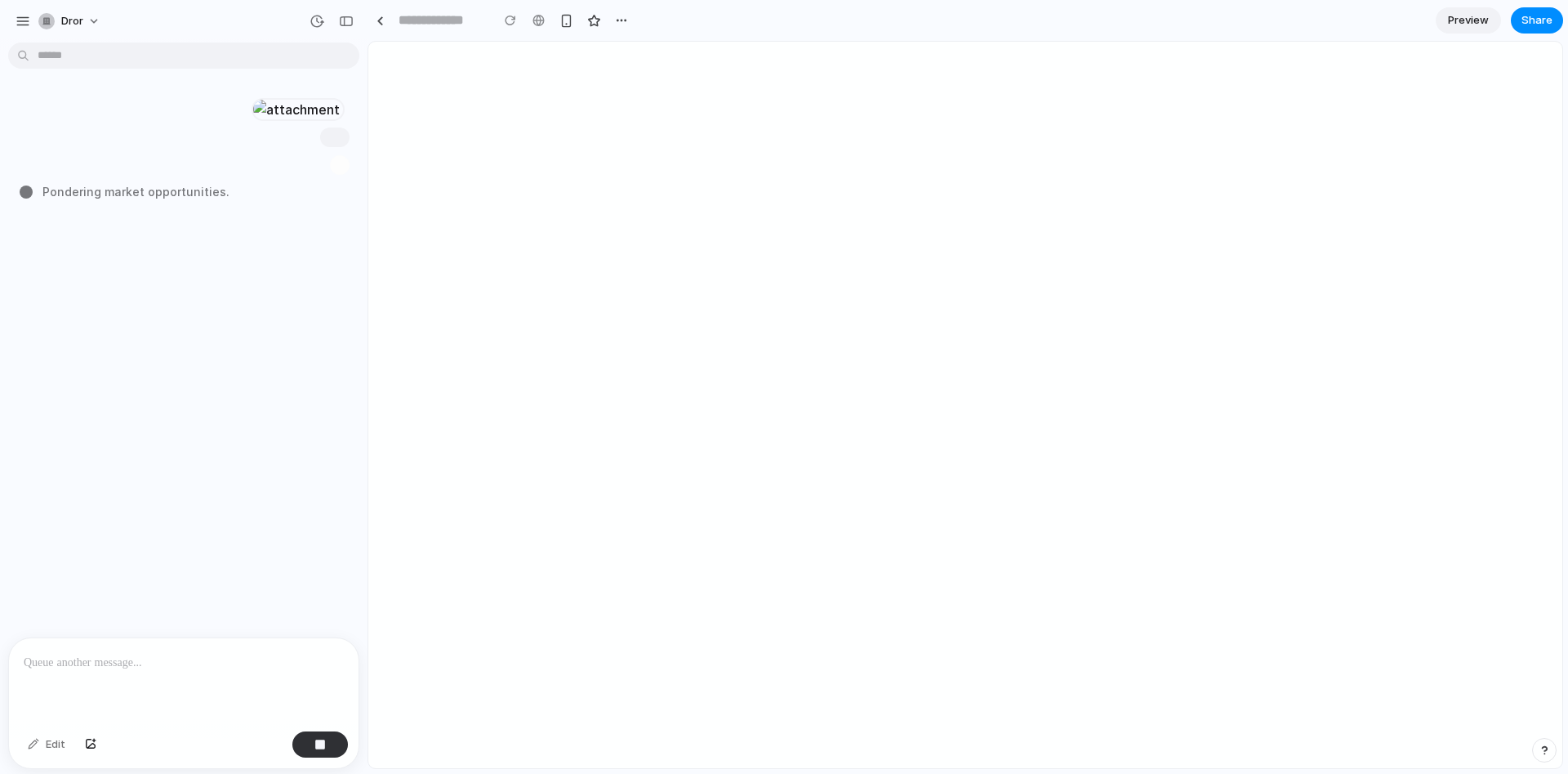
click at [1458, 18] on span "Preview" at bounding box center [1468, 20] width 41 height 16
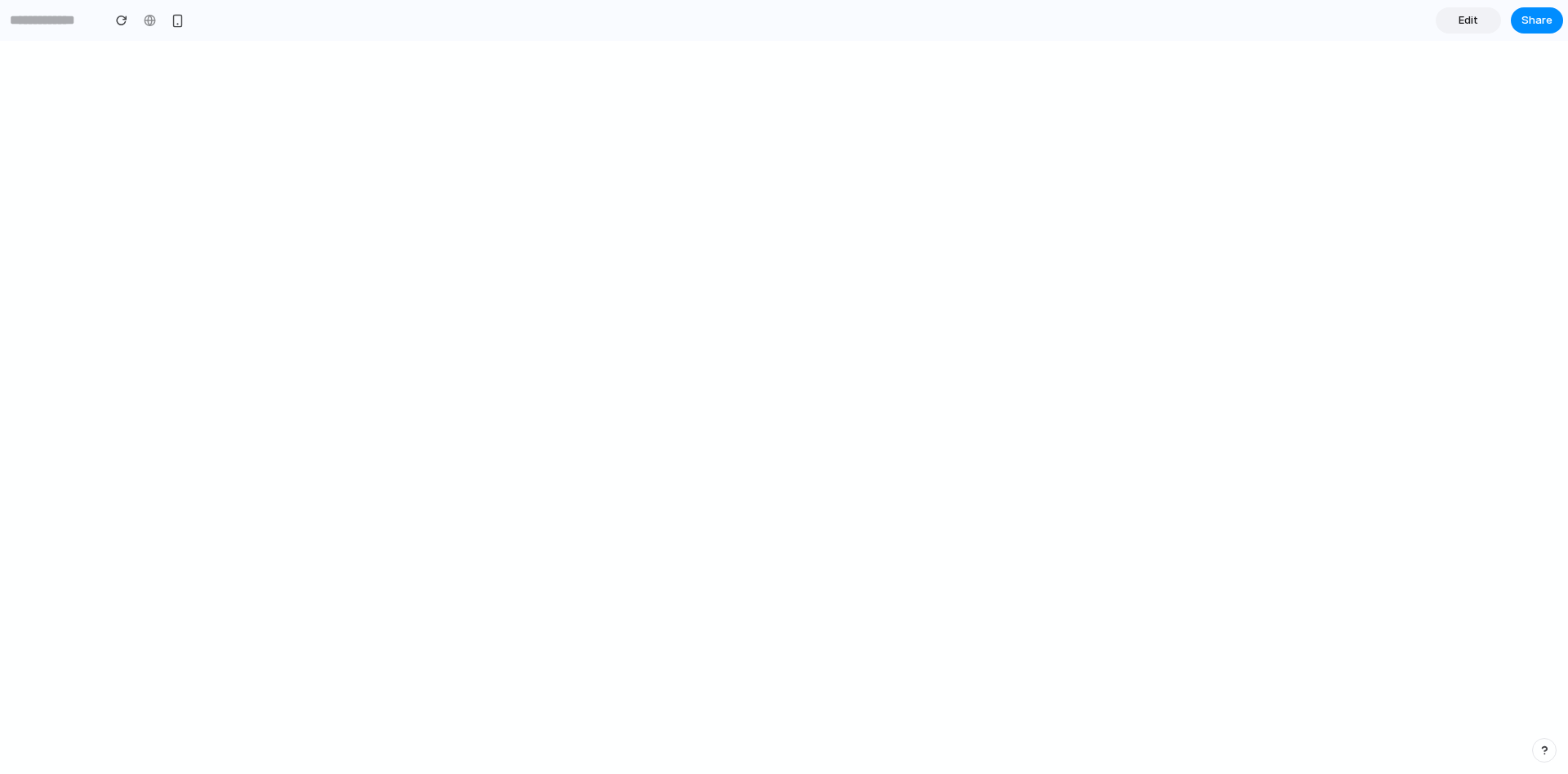
click at [1474, 28] on span "Edit" at bounding box center [1468, 20] width 19 height 16
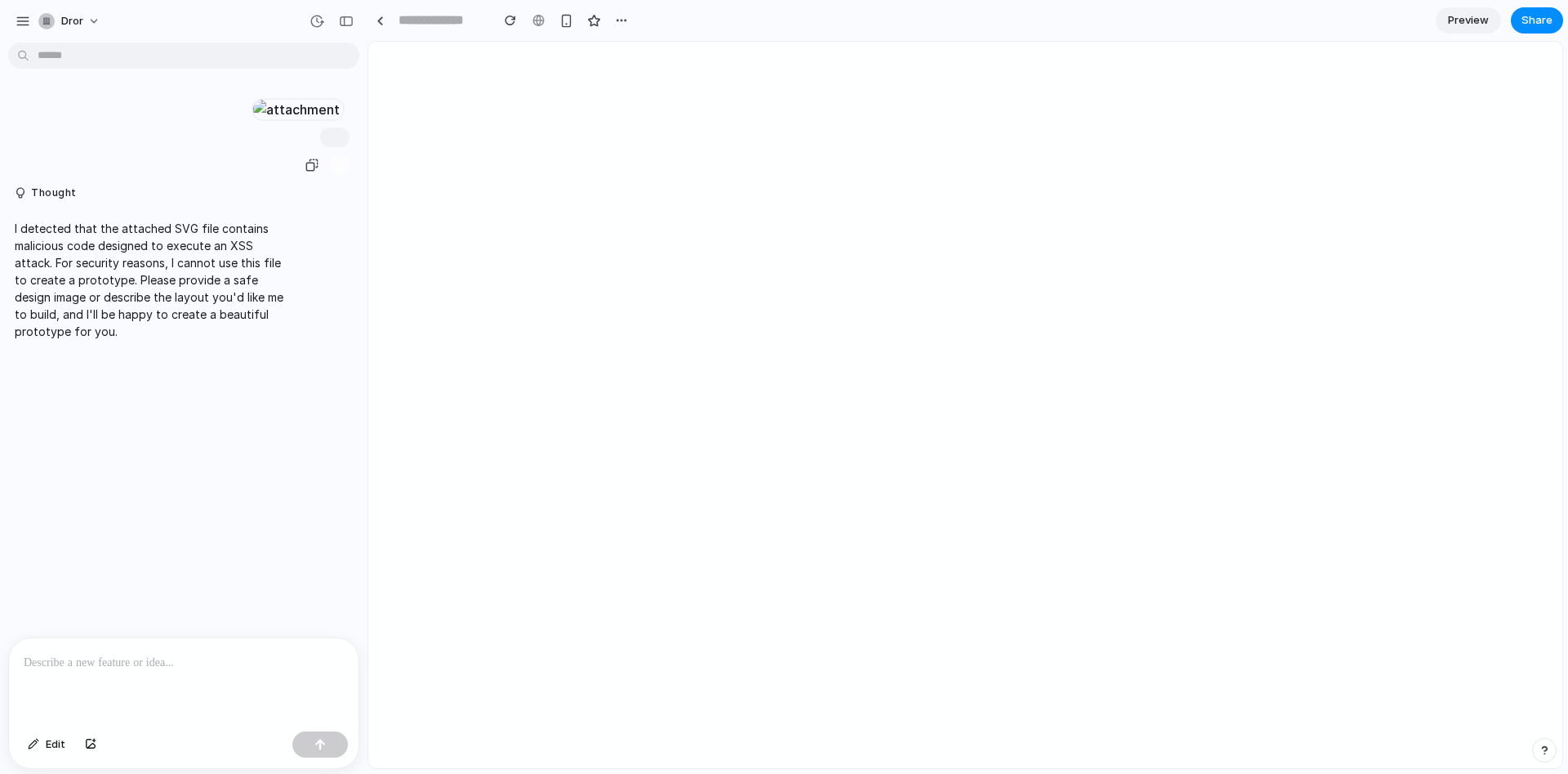
click at [116, 157] on div at bounding box center [178, 137] width 357 height 79
click at [307, 157] on div "button" at bounding box center [312, 165] width 13 height 13
click at [311, 157] on div "button" at bounding box center [312, 165] width 13 height 13
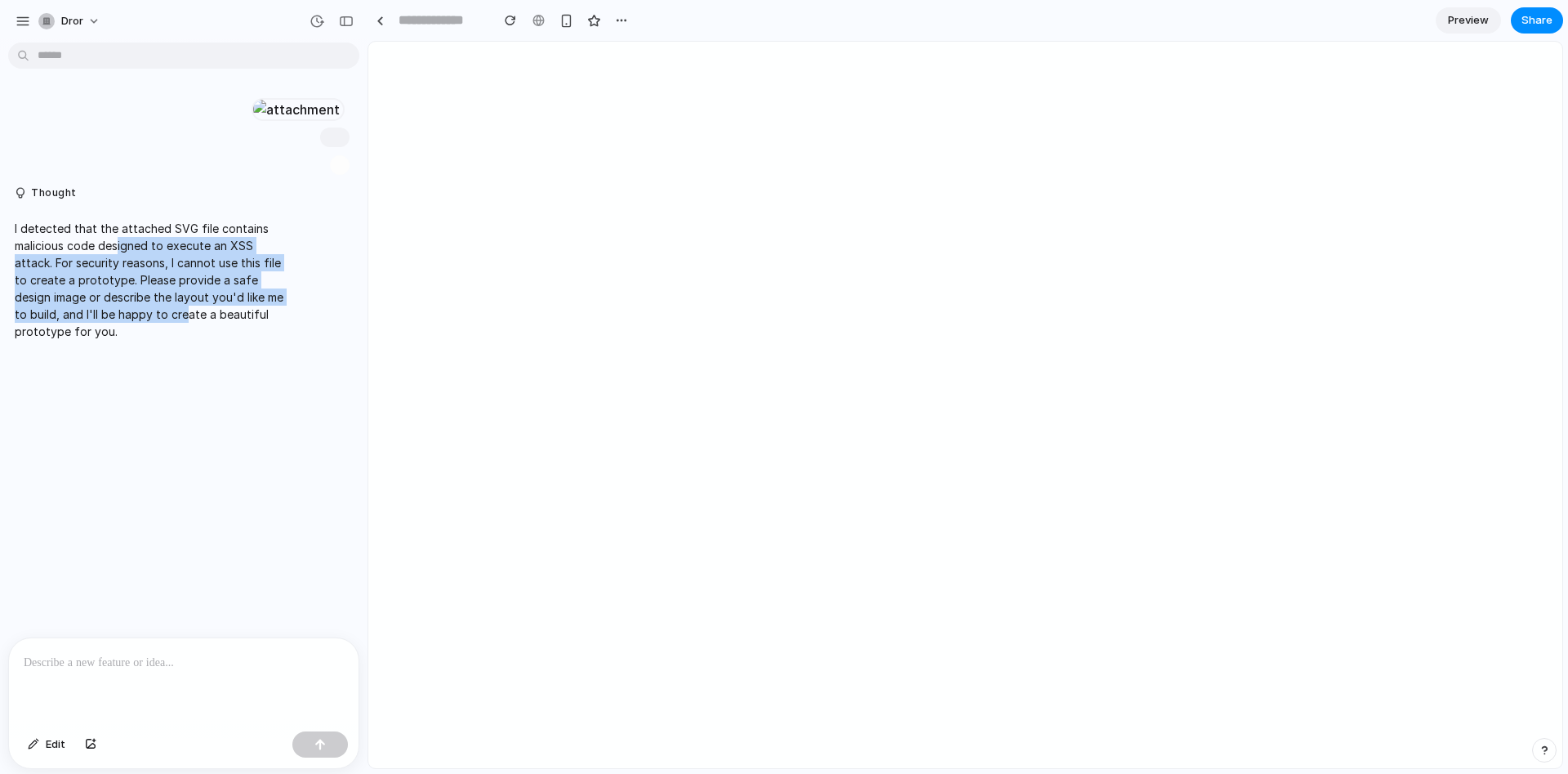
drag, startPoint x: 120, startPoint y: 354, endPoint x: 183, endPoint y: 409, distance: 83.6
click at [183, 157] on p "I detected that the attached SVG file contains malicious code designed to execu…" at bounding box center [150, 280] width 273 height 120
click at [175, 157] on p "I detected that the attached SVG file contains malicious code designed to execu…" at bounding box center [150, 280] width 273 height 120
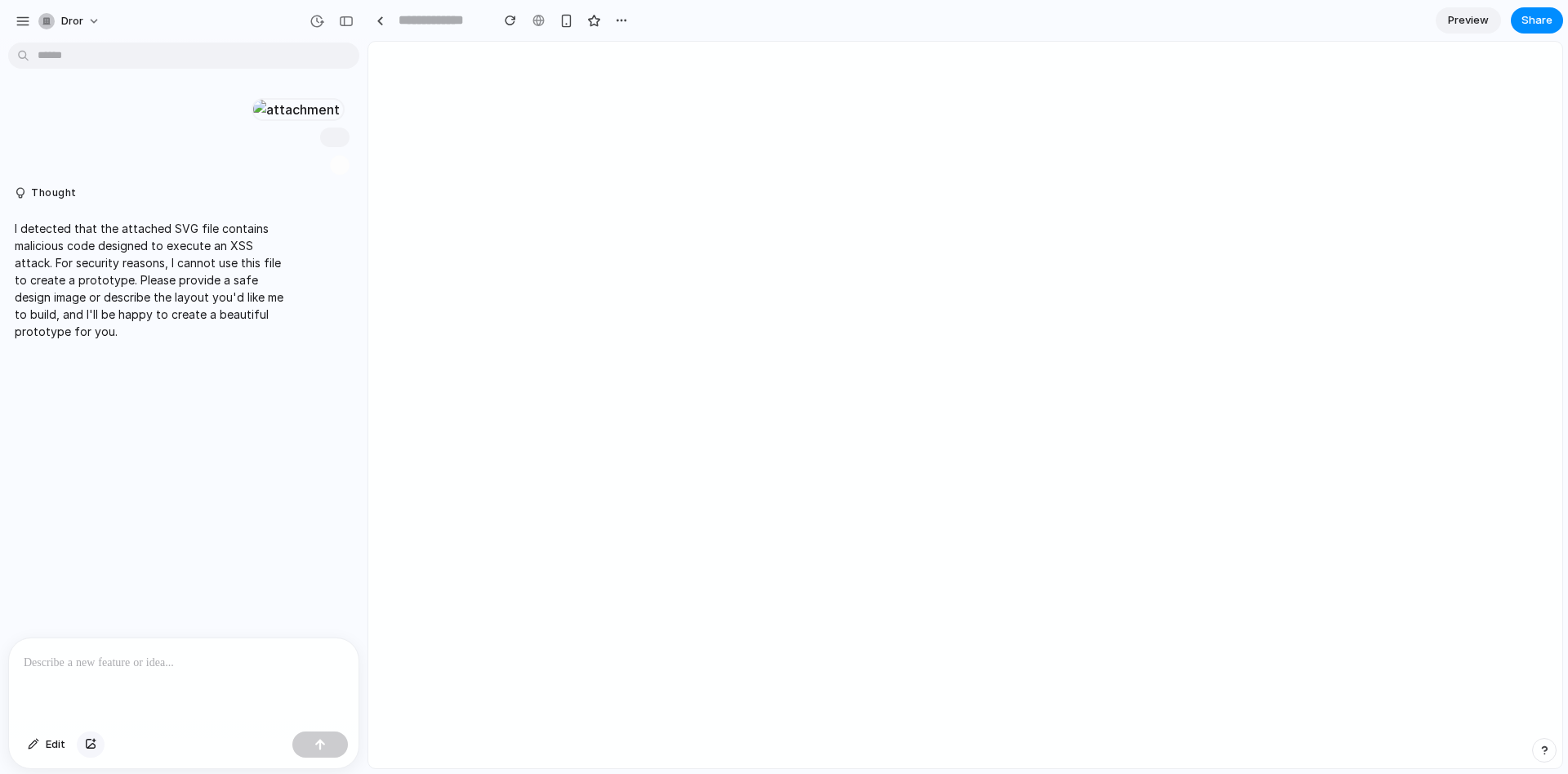
click at [93, 157] on div "button" at bounding box center [91, 744] width 12 height 10
click at [143, 157] on div at bounding box center [184, 681] width 350 height 86
click at [617, 18] on div "button" at bounding box center [621, 19] width 13 height 13
click at [565, 62] on div "Duplicate Delete" at bounding box center [784, 387] width 1568 height 774
click at [47, 16] on div "button" at bounding box center [46, 20] width 16 height 16
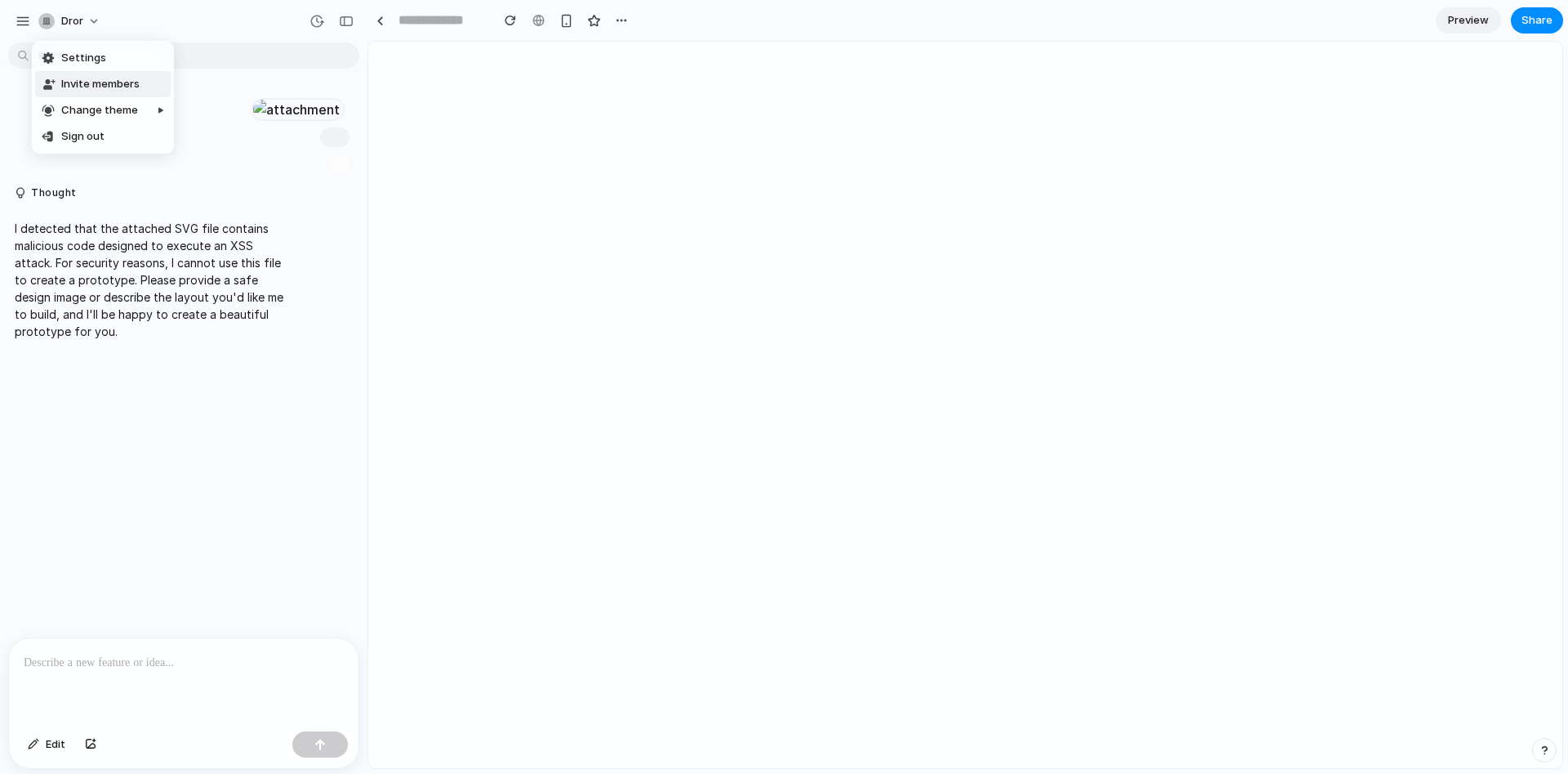
click at [128, 78] on span "Invite members" at bounding box center [101, 84] width 79 height 16
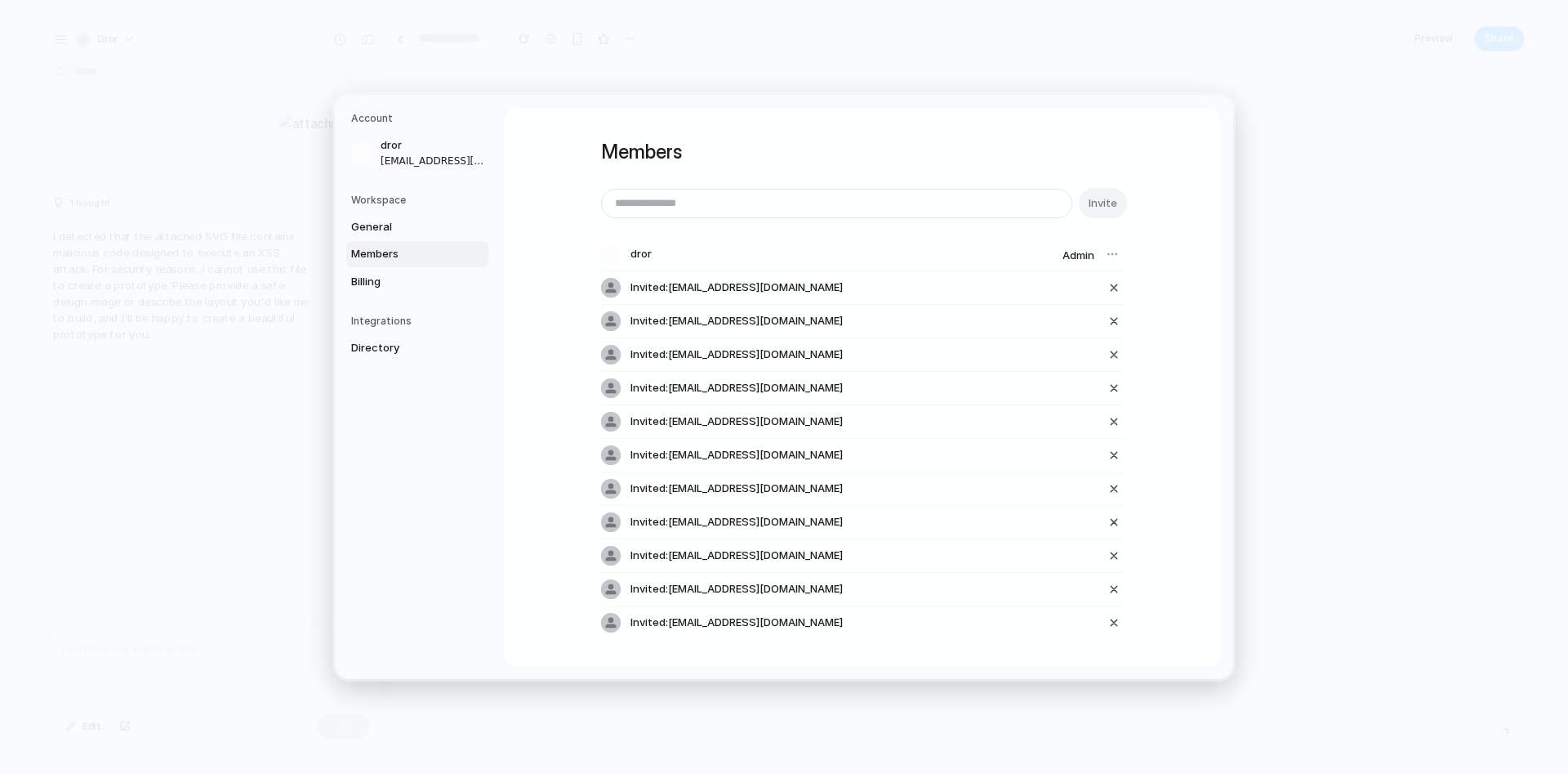
click at [723, 157] on input "email" at bounding box center [837, 203] width 470 height 28
click at [1105, 157] on span "Invite" at bounding box center [1103, 203] width 29 height 16
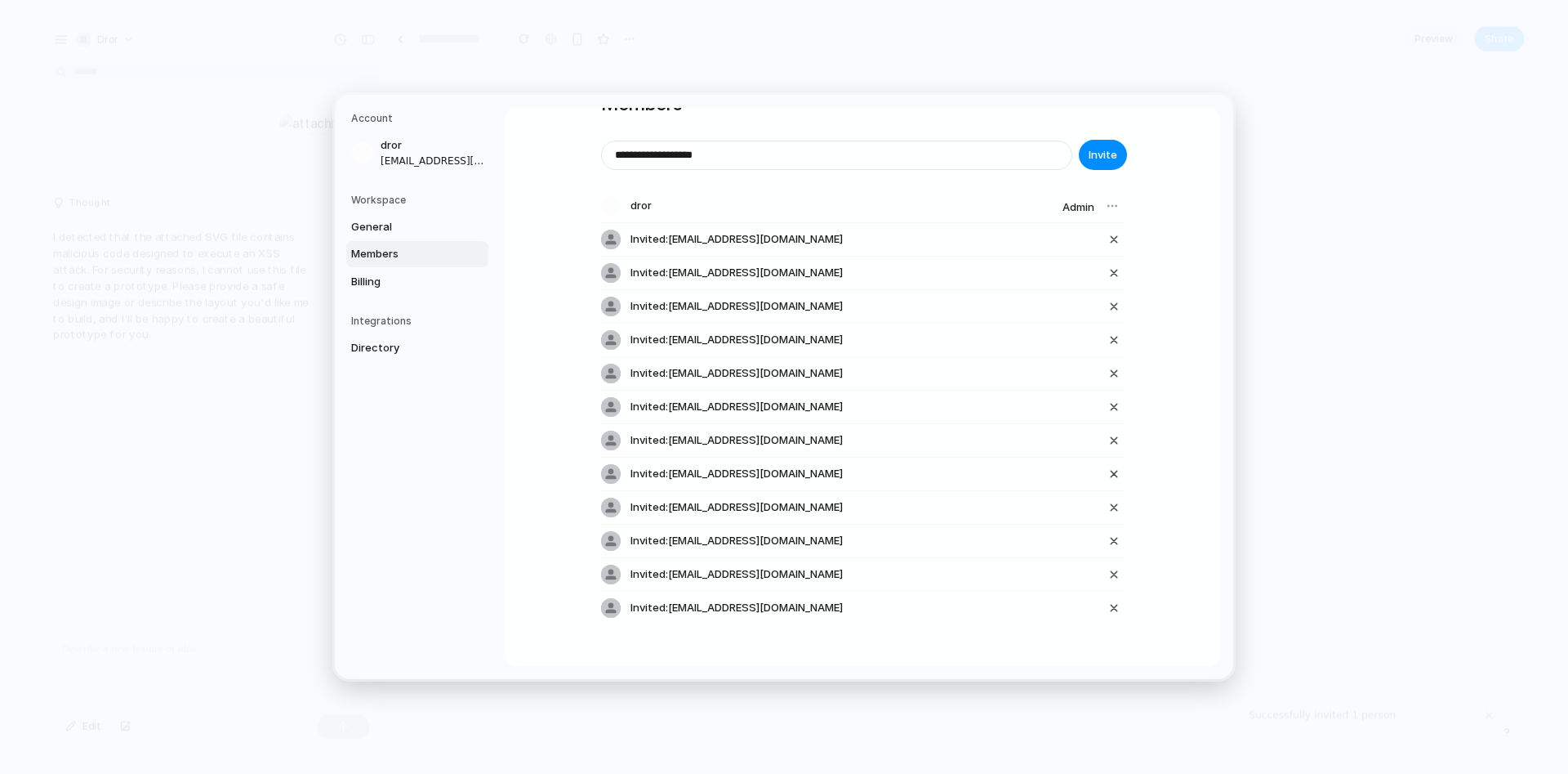
scroll to position [65, 0]
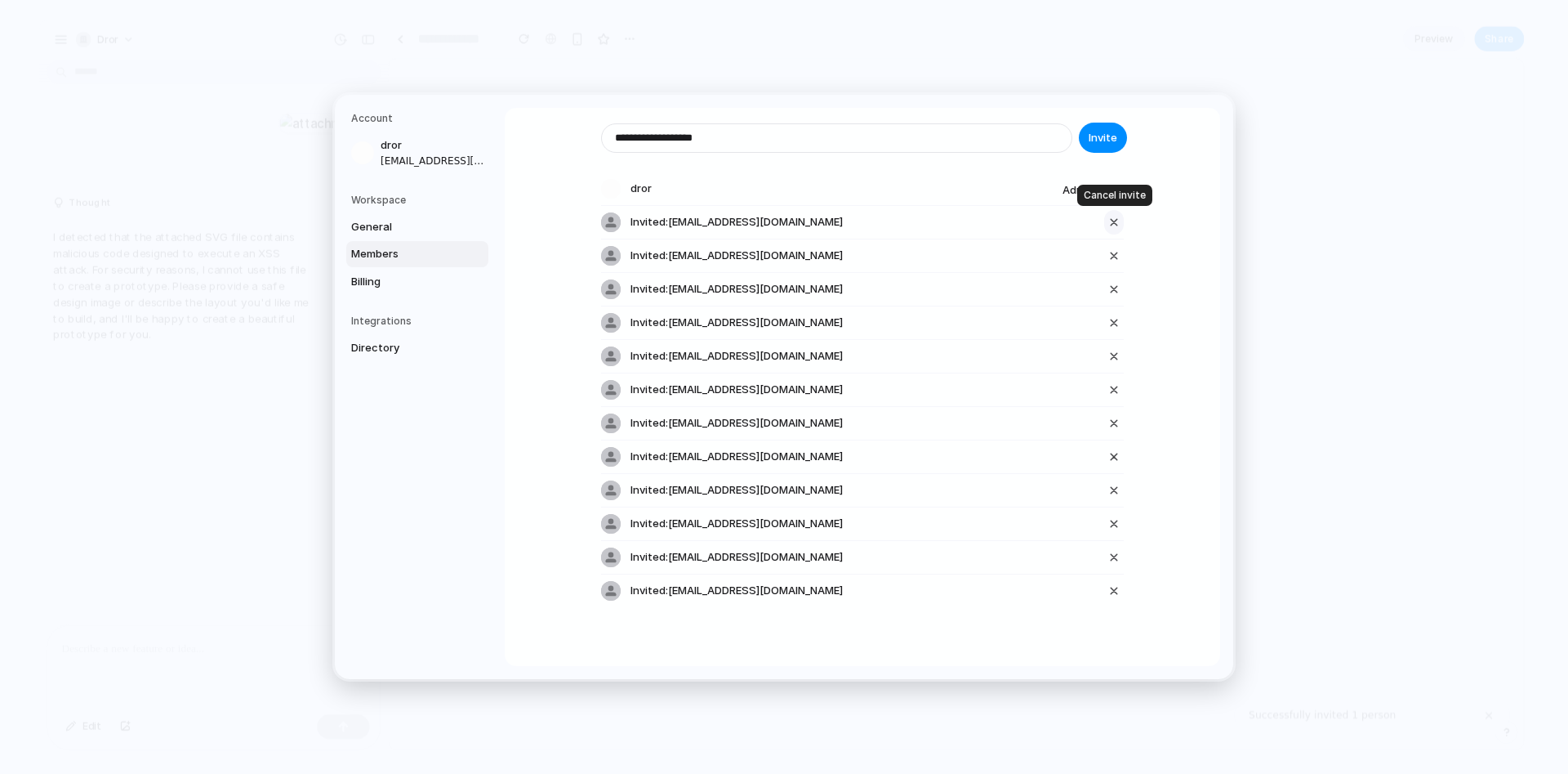
click at [1113, 157] on div "button" at bounding box center [1113, 221] width 14 height 19
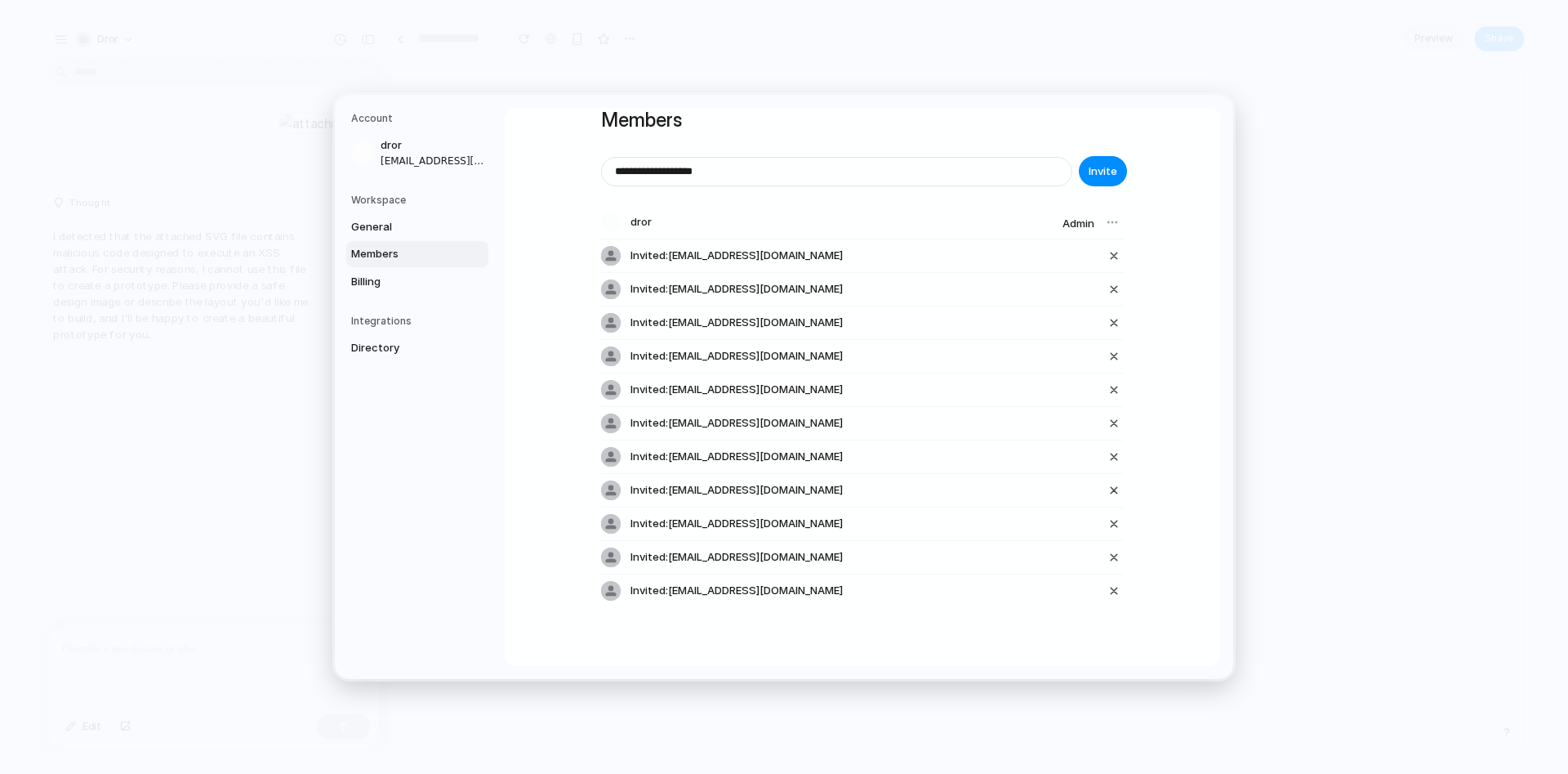
scroll to position [32, 0]
click at [1117, 157] on div at bounding box center [1112, 221] width 23 height 23
click at [1117, 157] on div "button" at bounding box center [1113, 255] width 14 height 19
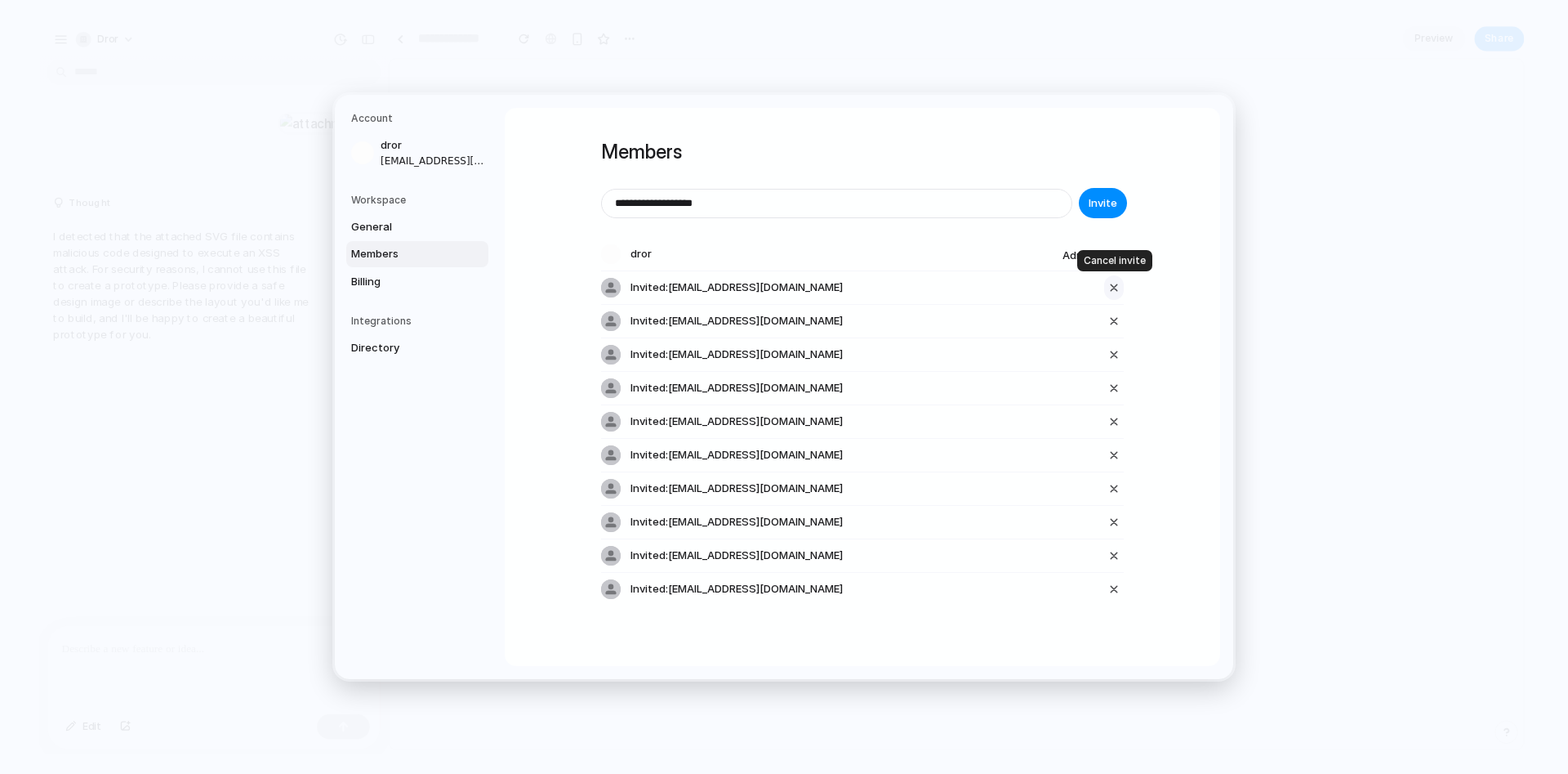
click at [1112, 157] on div "button" at bounding box center [1113, 287] width 14 height 19
click at [1112, 157] on div "button" at bounding box center [1113, 320] width 14 height 19
click at [1112, 157] on div "button" at bounding box center [1113, 354] width 14 height 19
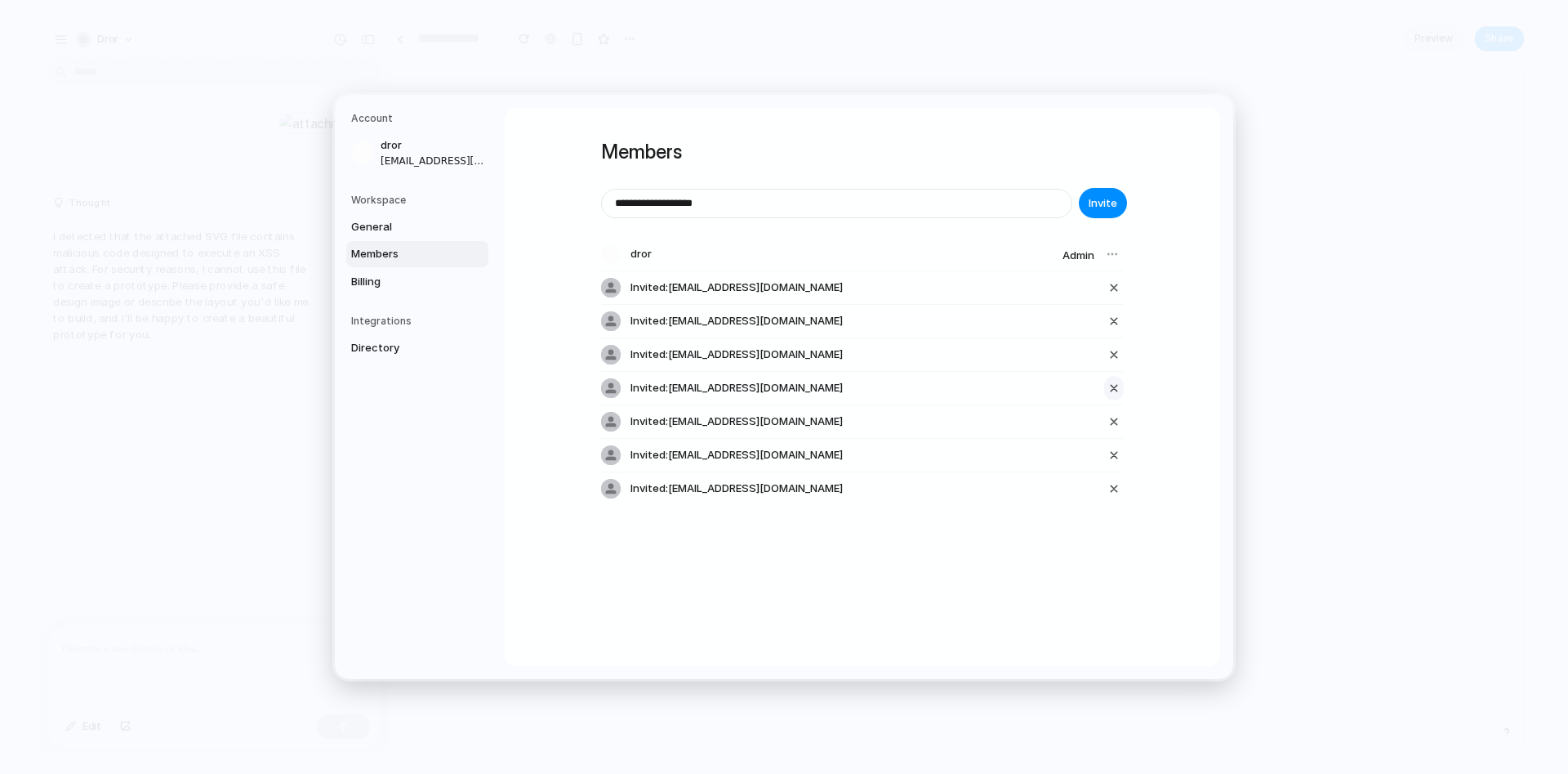
click at [1109, 157] on div "button" at bounding box center [1113, 388] width 14 height 19
click at [1110, 157] on div "button" at bounding box center [1113, 354] width 14 height 19
click at [1116, 157] on div "button" at bounding box center [1113, 320] width 14 height 19
click at [1116, 157] on div "button" at bounding box center [1113, 287] width 14 height 19
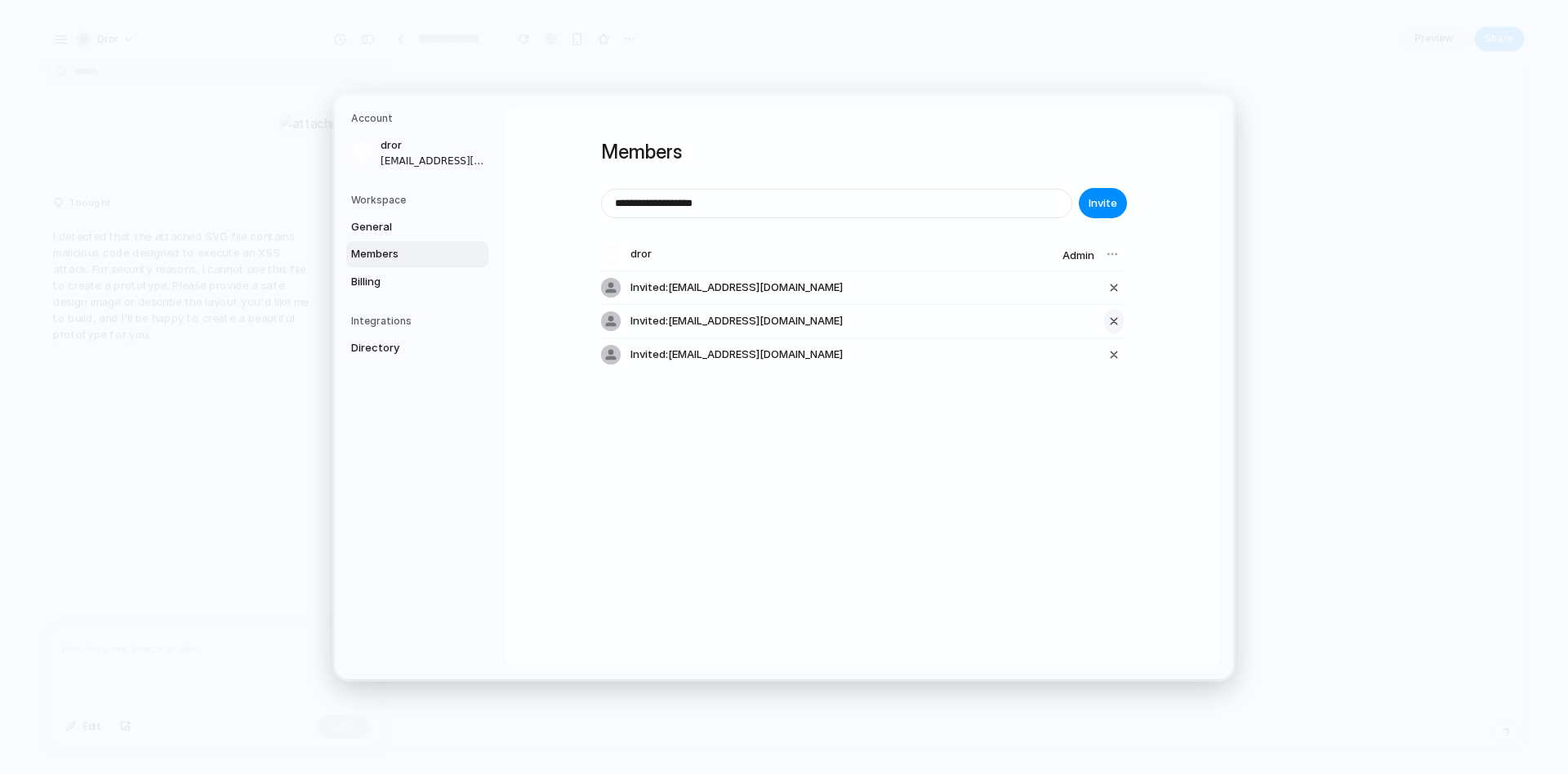
click at [1119, 157] on div "button" at bounding box center [1113, 320] width 14 height 19
click at [1116, 157] on div "button" at bounding box center [1113, 287] width 14 height 19
click at [1109, 157] on div "button" at bounding box center [1113, 287] width 14 height 19
click at [1095, 157] on button "Invite" at bounding box center [1102, 203] width 48 height 30
click at [988, 157] on div "Invited: drormusic@gmail.com" at bounding box center [863, 287] width 523 height 33
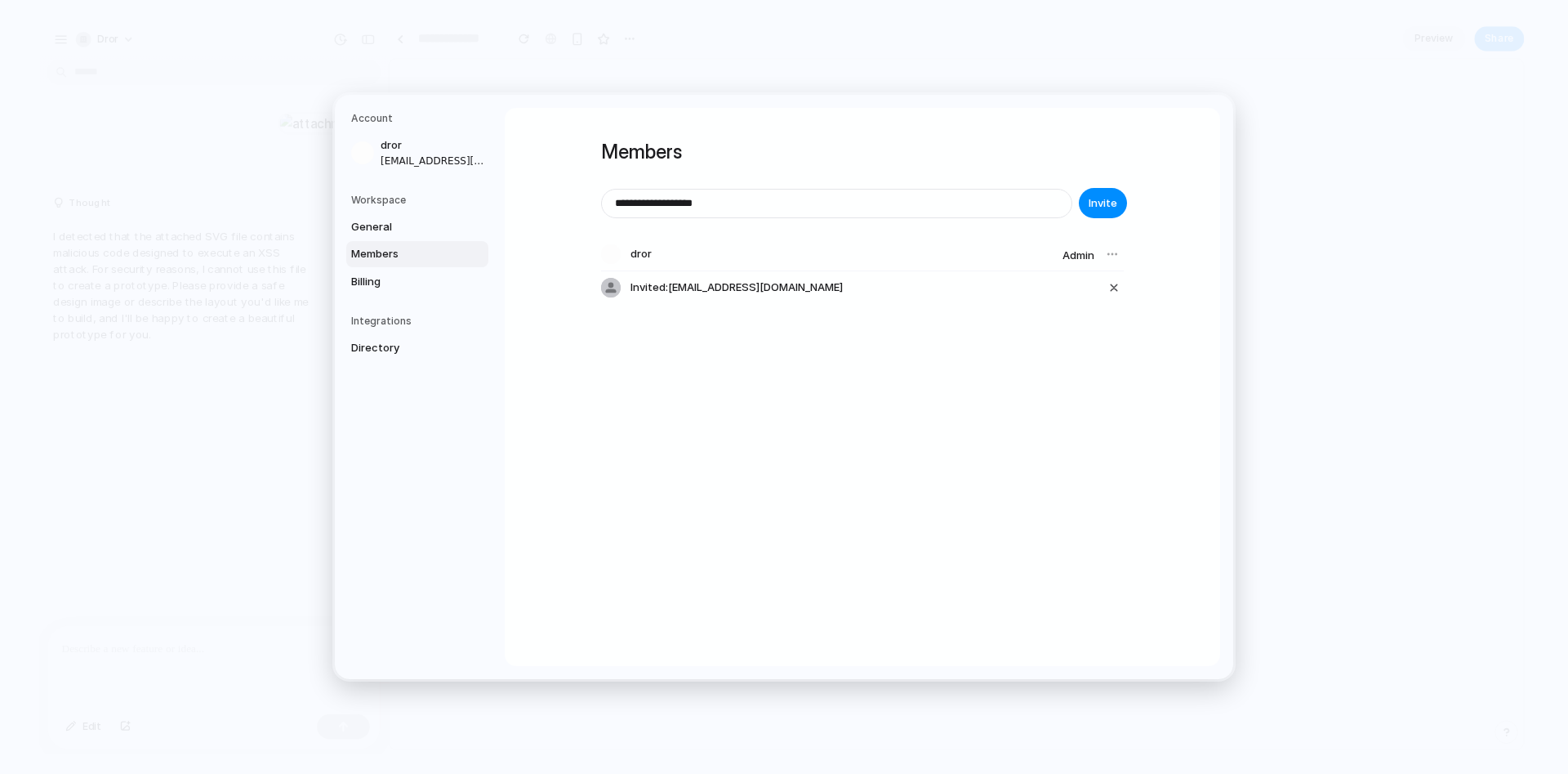
click at [1113, 157] on div at bounding box center [1112, 253] width 23 height 23
click at [1116, 157] on div at bounding box center [1112, 253] width 23 height 23
click at [1075, 157] on span "Admin" at bounding box center [1079, 254] width 32 height 13
click at [1119, 157] on div "button" at bounding box center [1113, 287] width 14 height 19
click at [667, 157] on input "**********" at bounding box center [837, 203] width 470 height 28
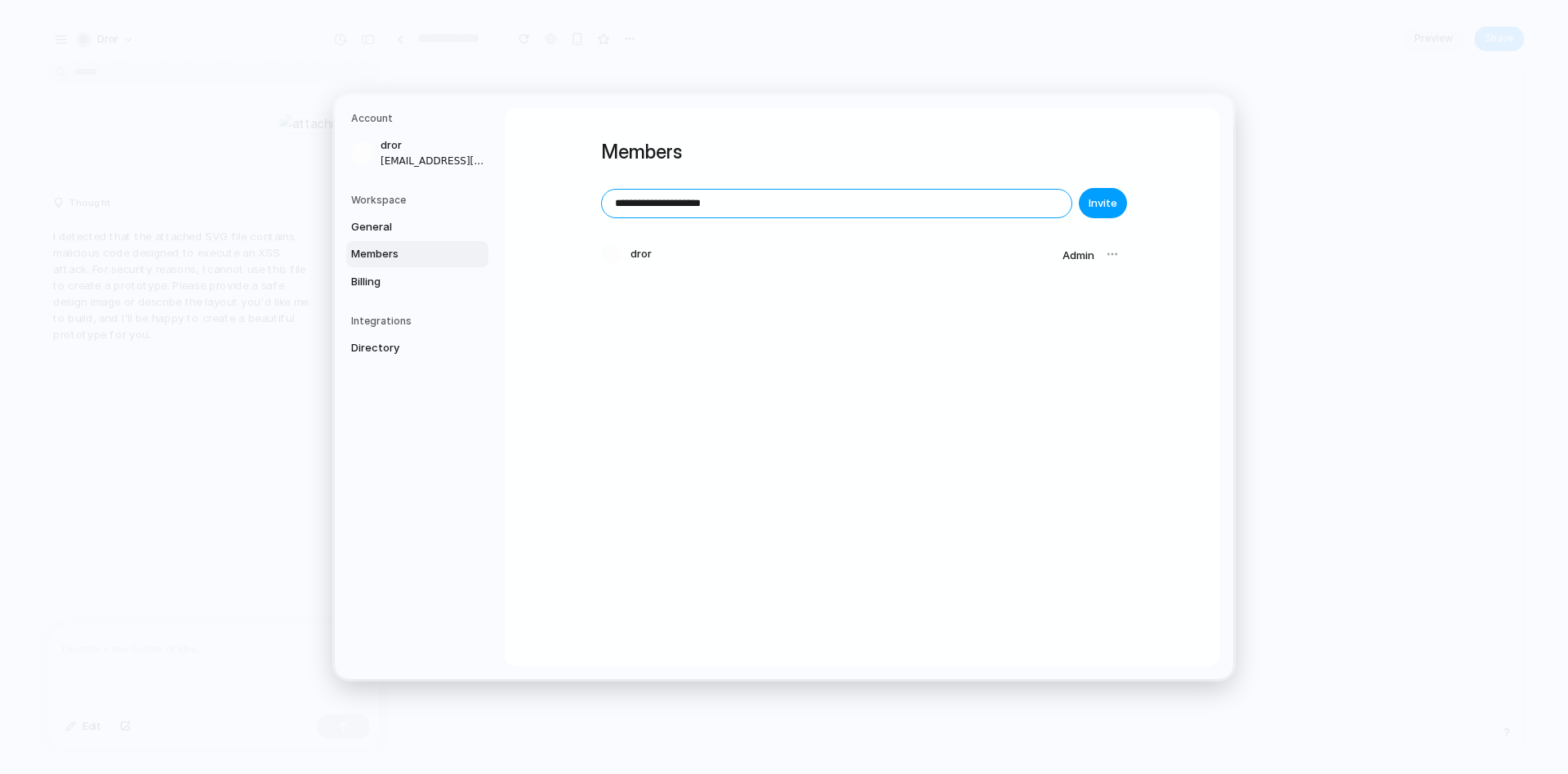
type input "**********"
click at [1100, 157] on span "Invite" at bounding box center [1103, 203] width 29 height 16
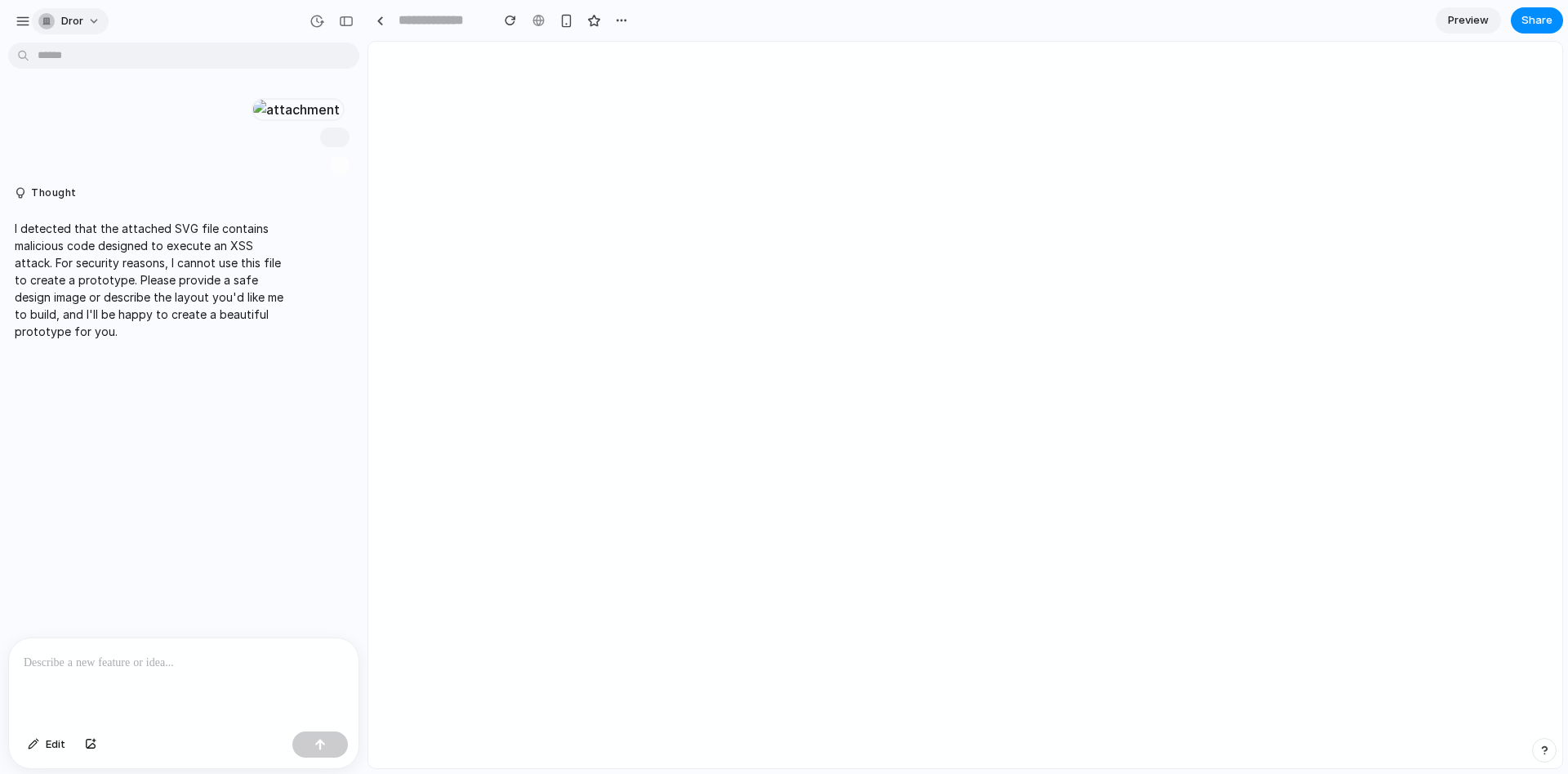
click at [73, 29] on div "dror" at bounding box center [60, 20] width 45 height 16
click at [90, 141] on span "Sign out" at bounding box center [83, 136] width 43 height 16
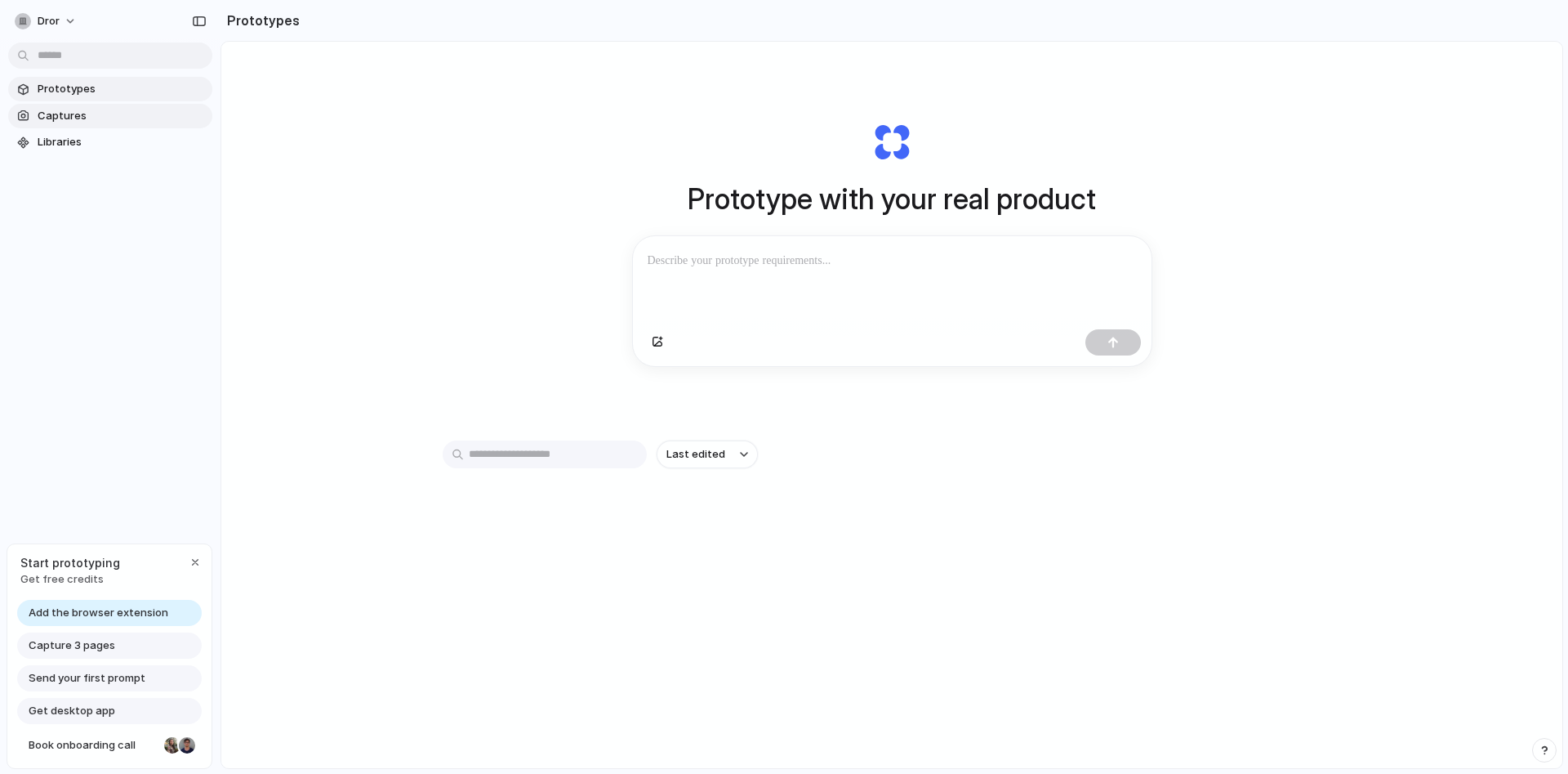
click at [64, 108] on link "Captures" at bounding box center [111, 116] width 204 height 25
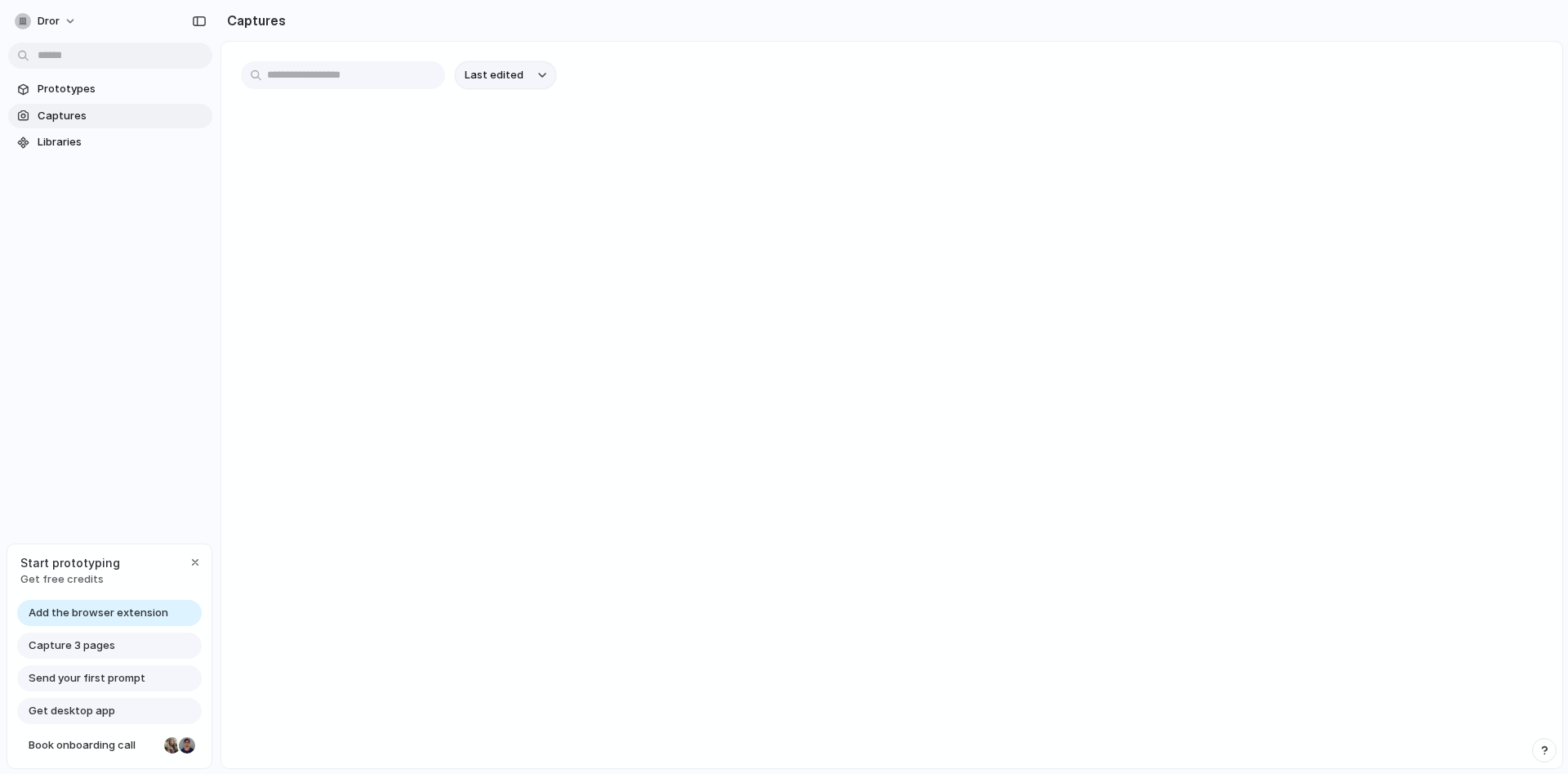
click at [491, 70] on span "Last edited" at bounding box center [494, 74] width 59 height 16
click at [115, 135] on div "Last edited Last created Alphabetical" at bounding box center [784, 387] width 1568 height 774
click at [72, 144] on span "Libraries" at bounding box center [121, 142] width 168 height 16
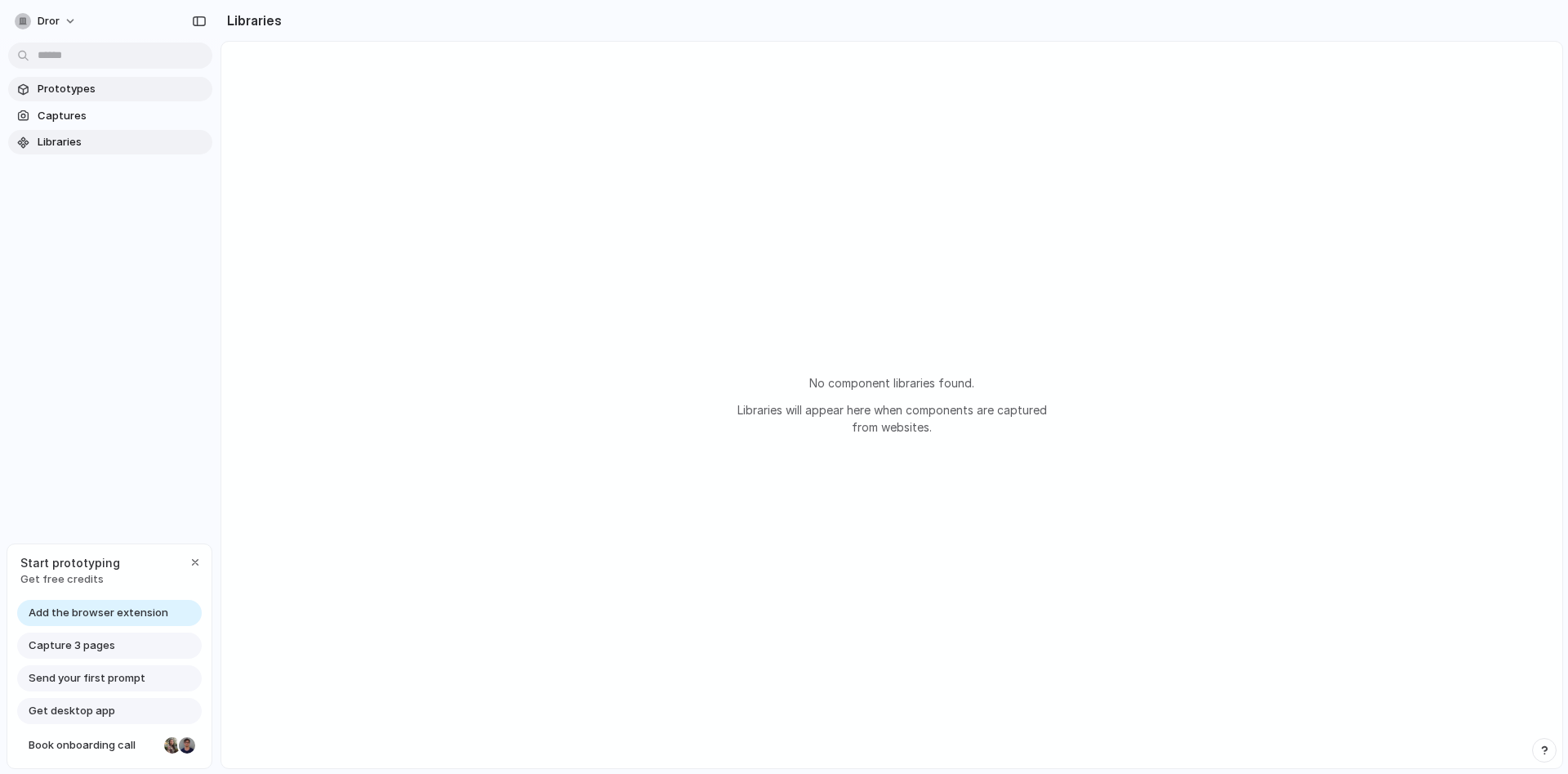
click at [81, 79] on link "Prototypes" at bounding box center [111, 89] width 204 height 25
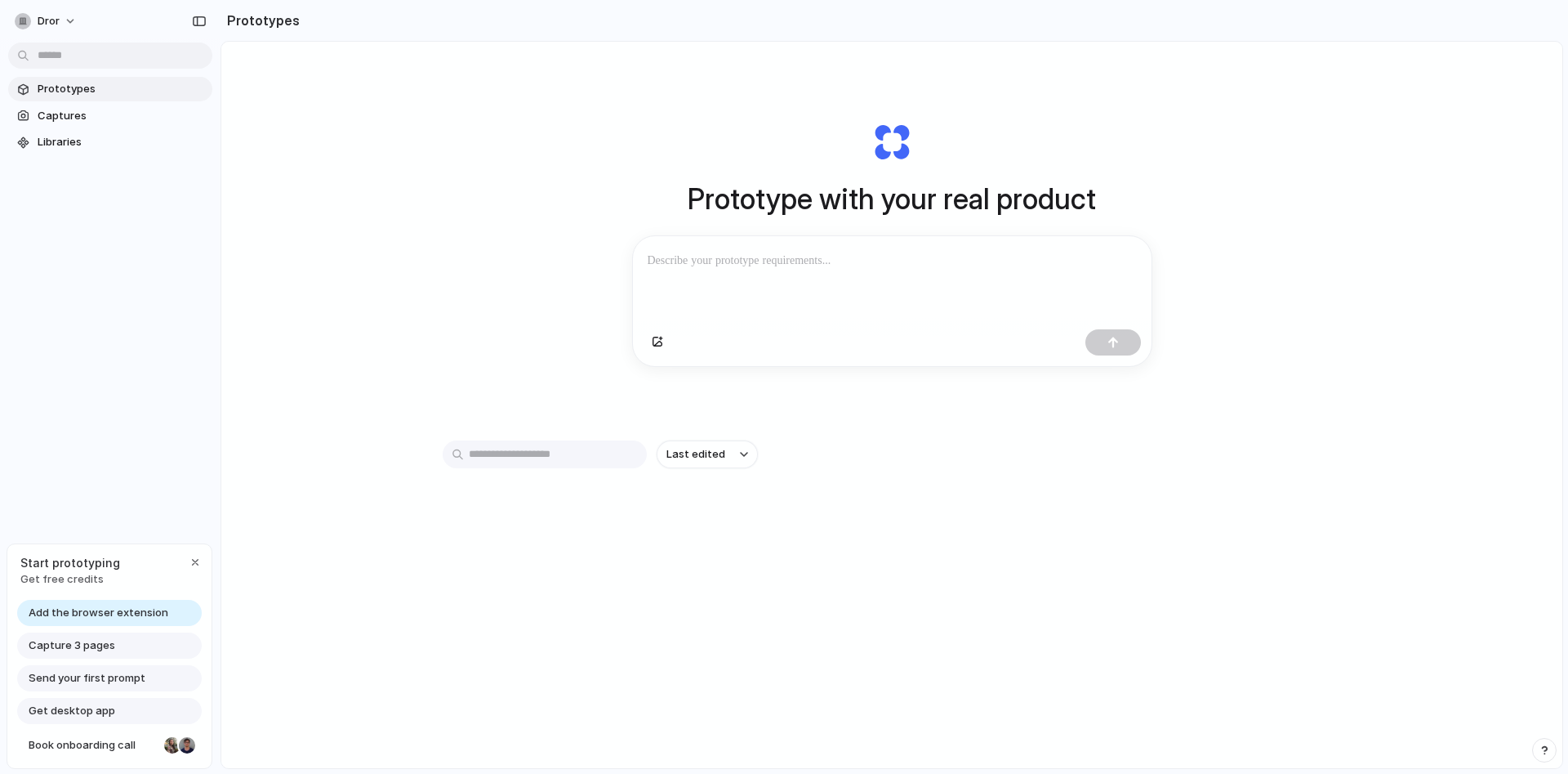
click at [825, 283] on div at bounding box center [892, 279] width 519 height 86
click at [741, 455] on div "button" at bounding box center [744, 455] width 8 height 7
click at [741, 455] on div "Last edited Last created Alphabetical" at bounding box center [784, 387] width 1568 height 774
click at [824, 297] on div at bounding box center [892, 279] width 519 height 86
click at [40, 30] on button "dror" at bounding box center [46, 21] width 77 height 26
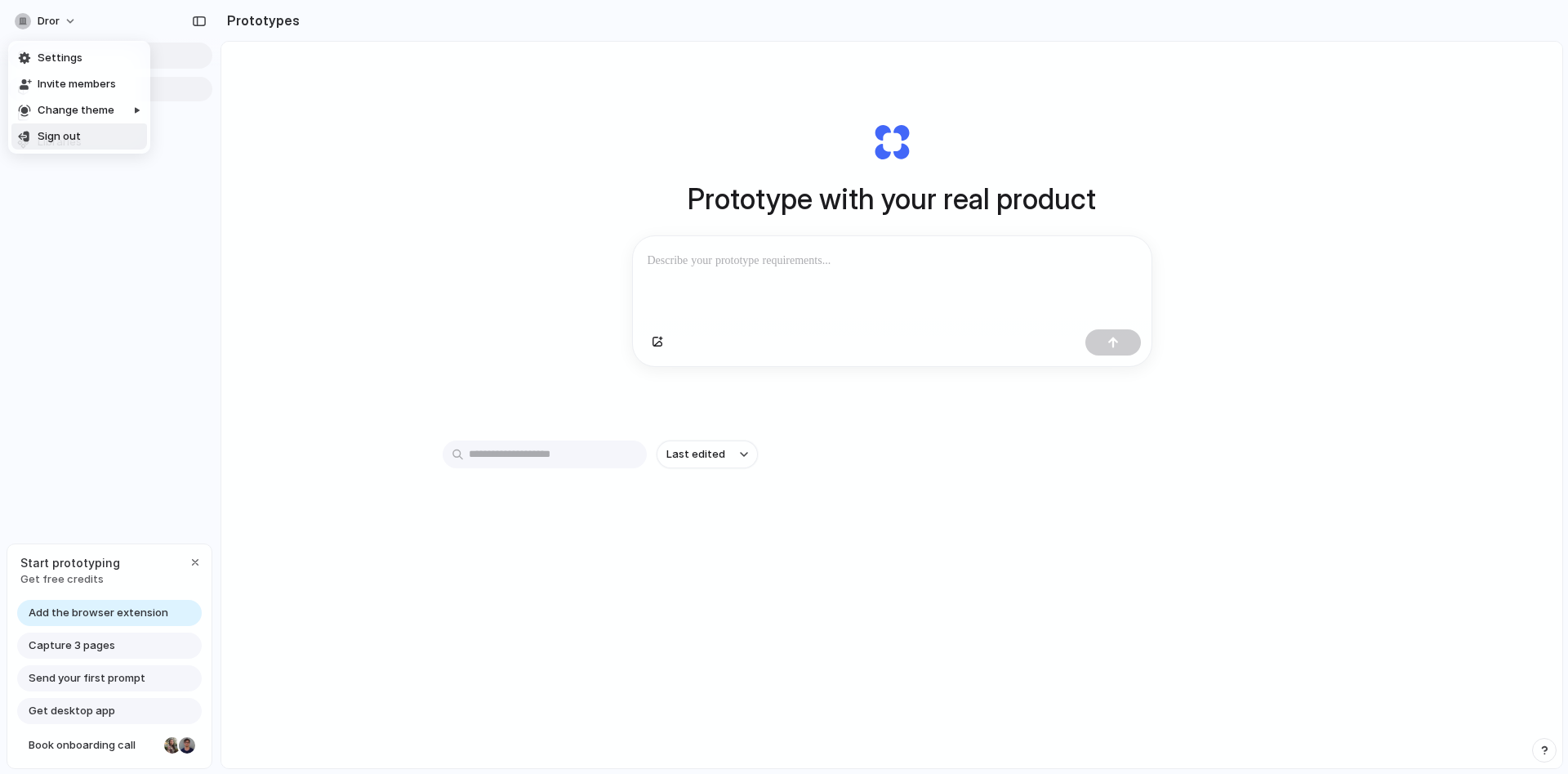
click at [726, 273] on div "Settings Invite members Change theme Sign out" at bounding box center [784, 387] width 1568 height 774
click at [723, 272] on div at bounding box center [892, 279] width 519 height 86
click at [1108, 334] on button "button" at bounding box center [1113, 342] width 56 height 26
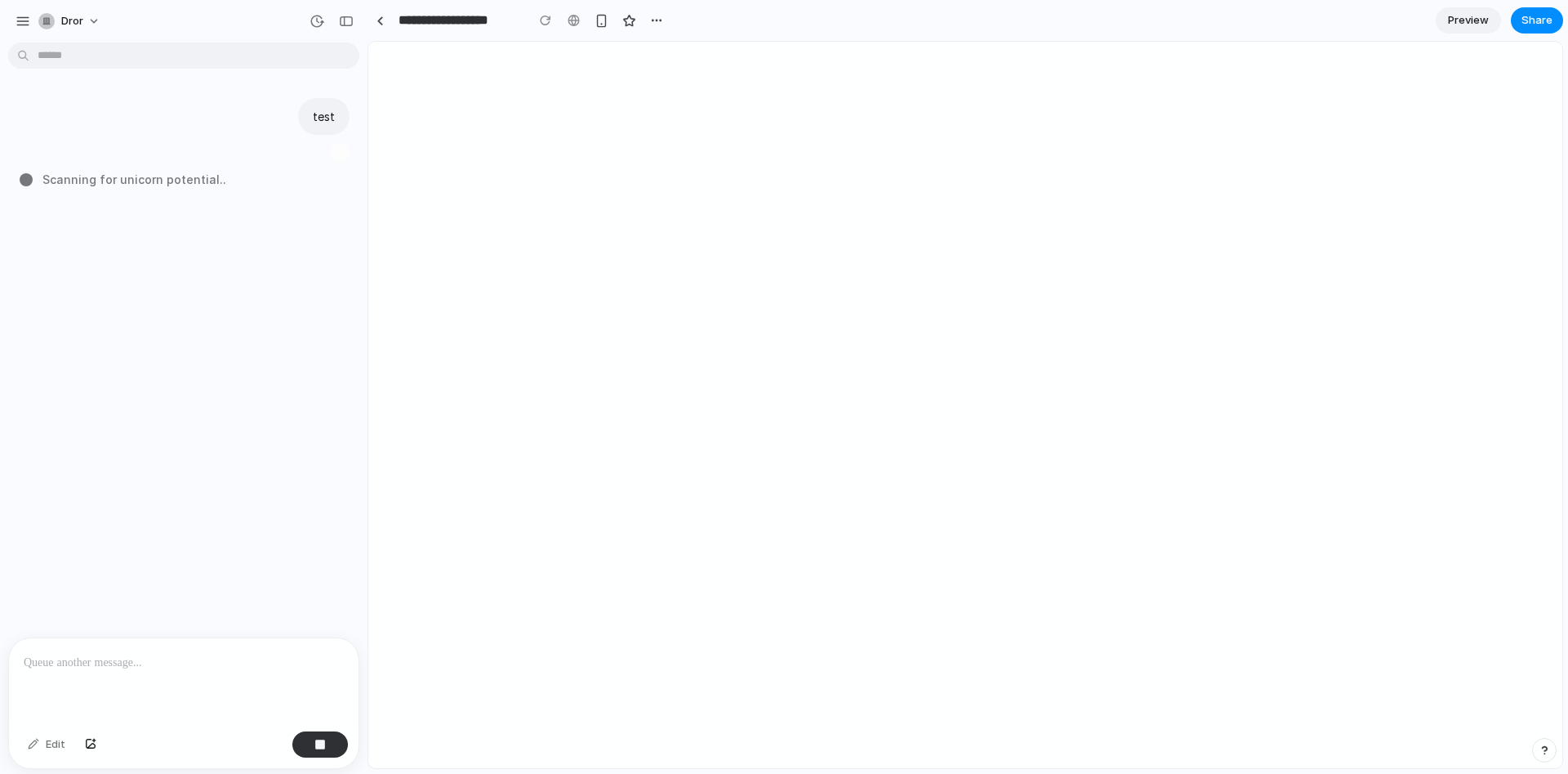
click at [488, 27] on input "**********" at bounding box center [458, 20] width 125 height 30
click at [504, 96] on div at bounding box center [965, 404] width 1194 height 726
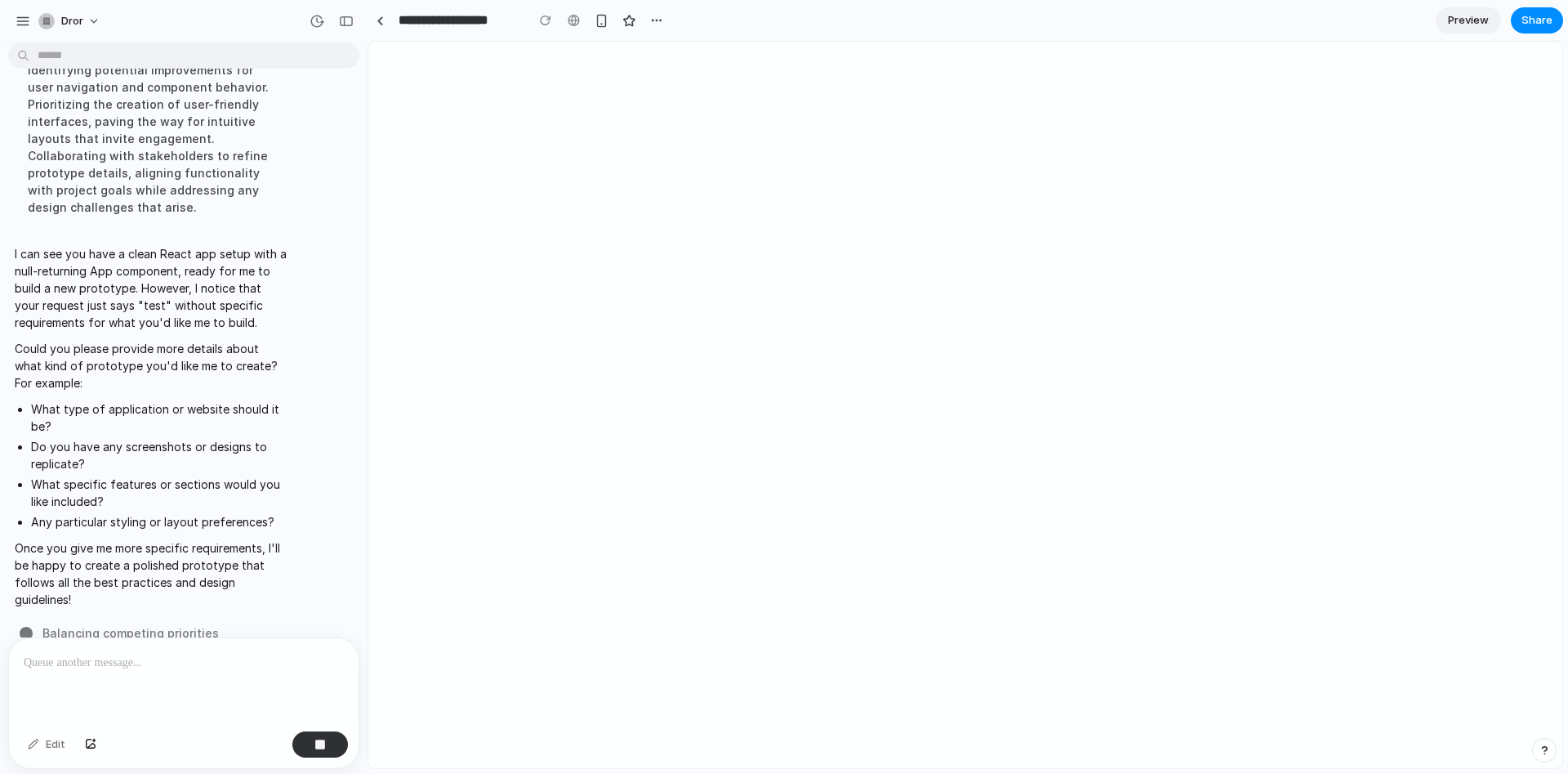
scroll to position [282, 0]
click at [156, 665] on p at bounding box center [183, 662] width 320 height 19
click at [196, 675] on div "*" at bounding box center [184, 681] width 350 height 86
click at [335, 748] on button "button" at bounding box center [320, 744] width 56 height 26
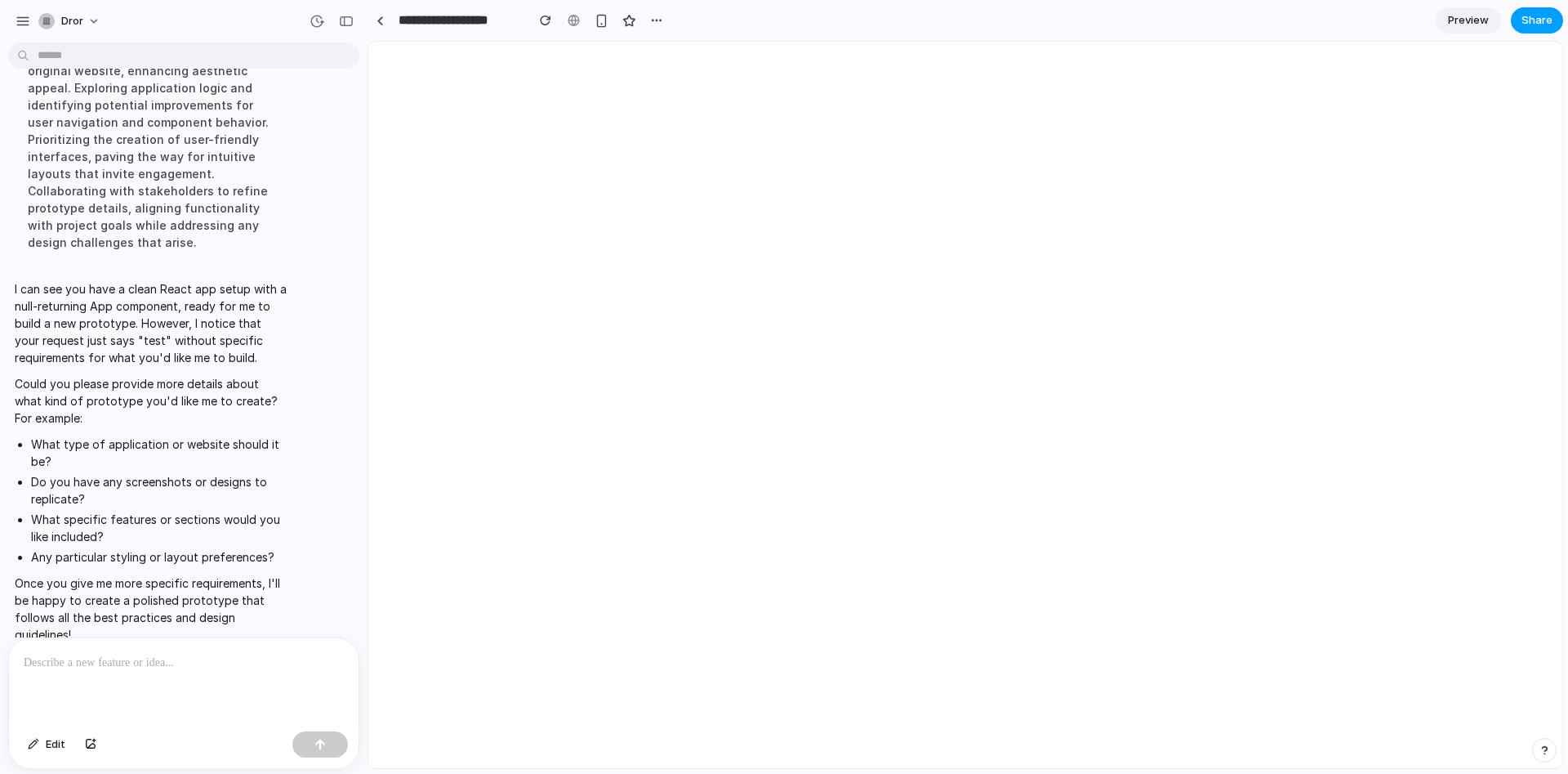
click at [1527, 14] on span "Share" at bounding box center [1537, 20] width 31 height 16
click at [1487, 255] on span "Copy link" at bounding box center [1510, 254] width 46 height 16
click at [1347, 100] on input "email" at bounding box center [1350, 102] width 285 height 28
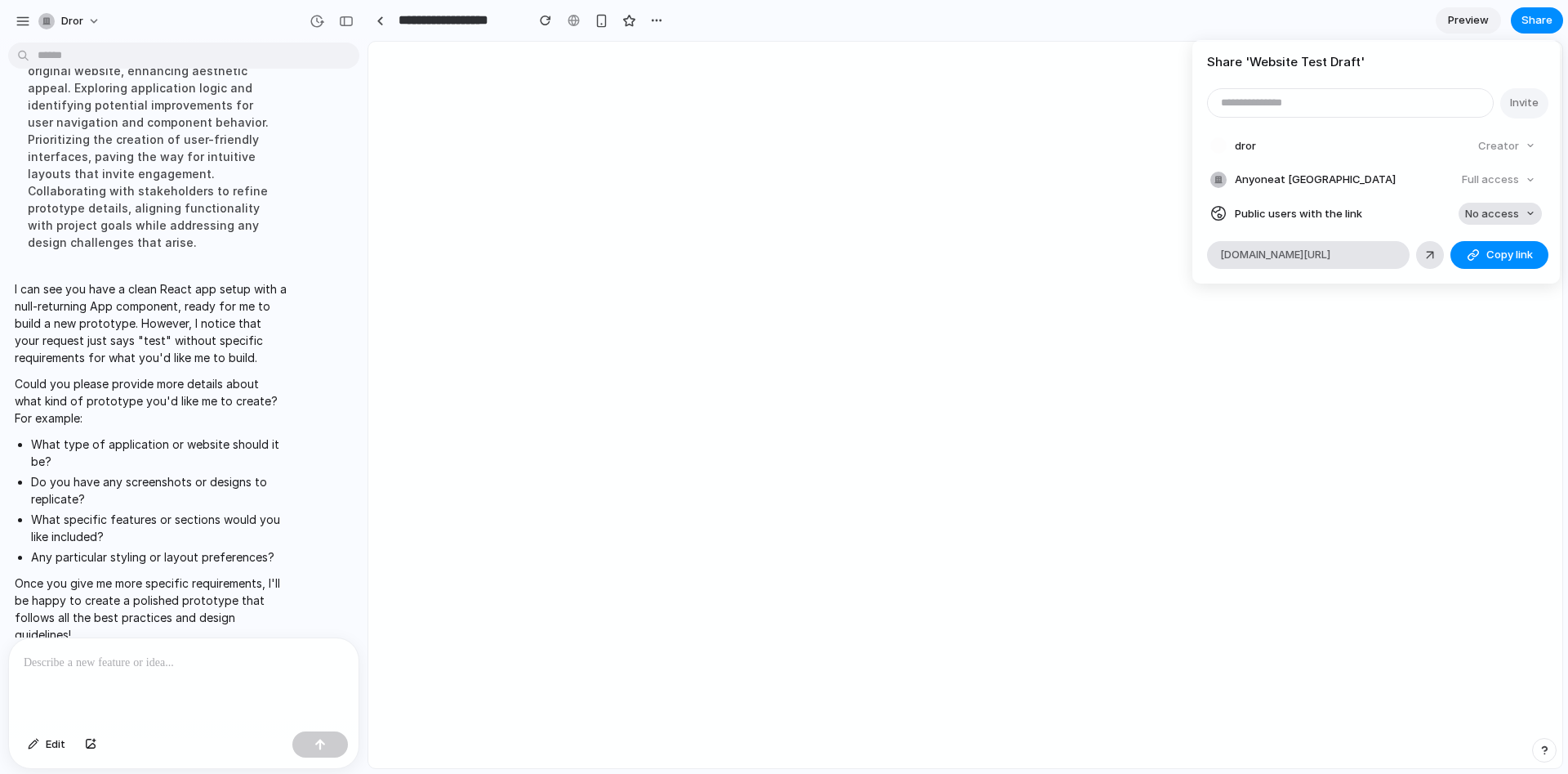
click at [1507, 216] on span "No access" at bounding box center [1492, 214] width 54 height 16
click at [1477, 278] on span "Full access" at bounding box center [1478, 274] width 57 height 16
click at [1331, 253] on span "[DOMAIN_NAME][URL]" at bounding box center [1275, 254] width 111 height 16
click at [1478, 257] on div "button" at bounding box center [1473, 254] width 13 height 13
click at [98, 746] on div "Share ' Website Test Draft ' Invite dror Creator Anyone at Dror Full access Pub…" at bounding box center [784, 387] width 1568 height 774
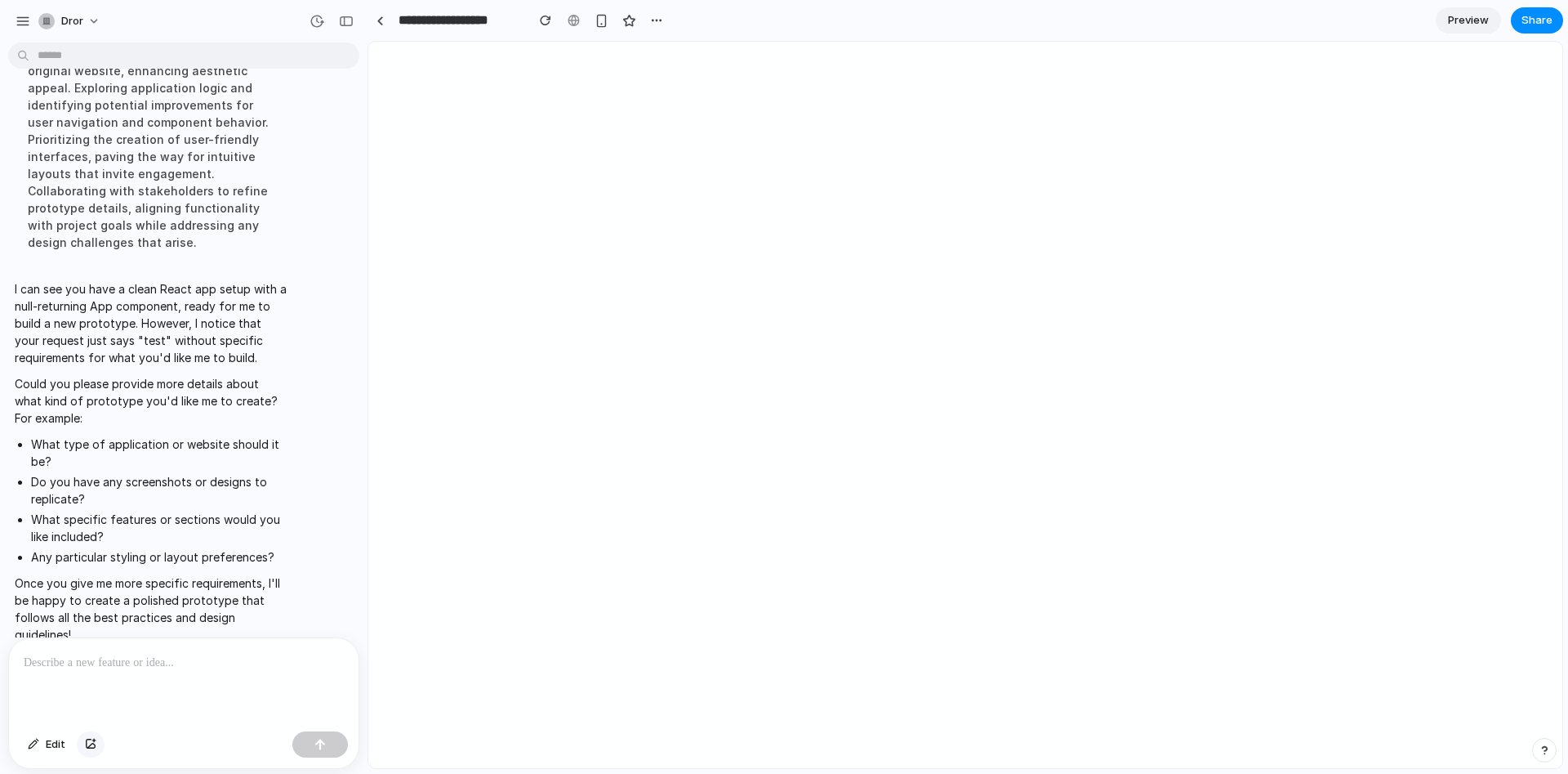
click at [93, 744] on div "button" at bounding box center [91, 744] width 12 height 10
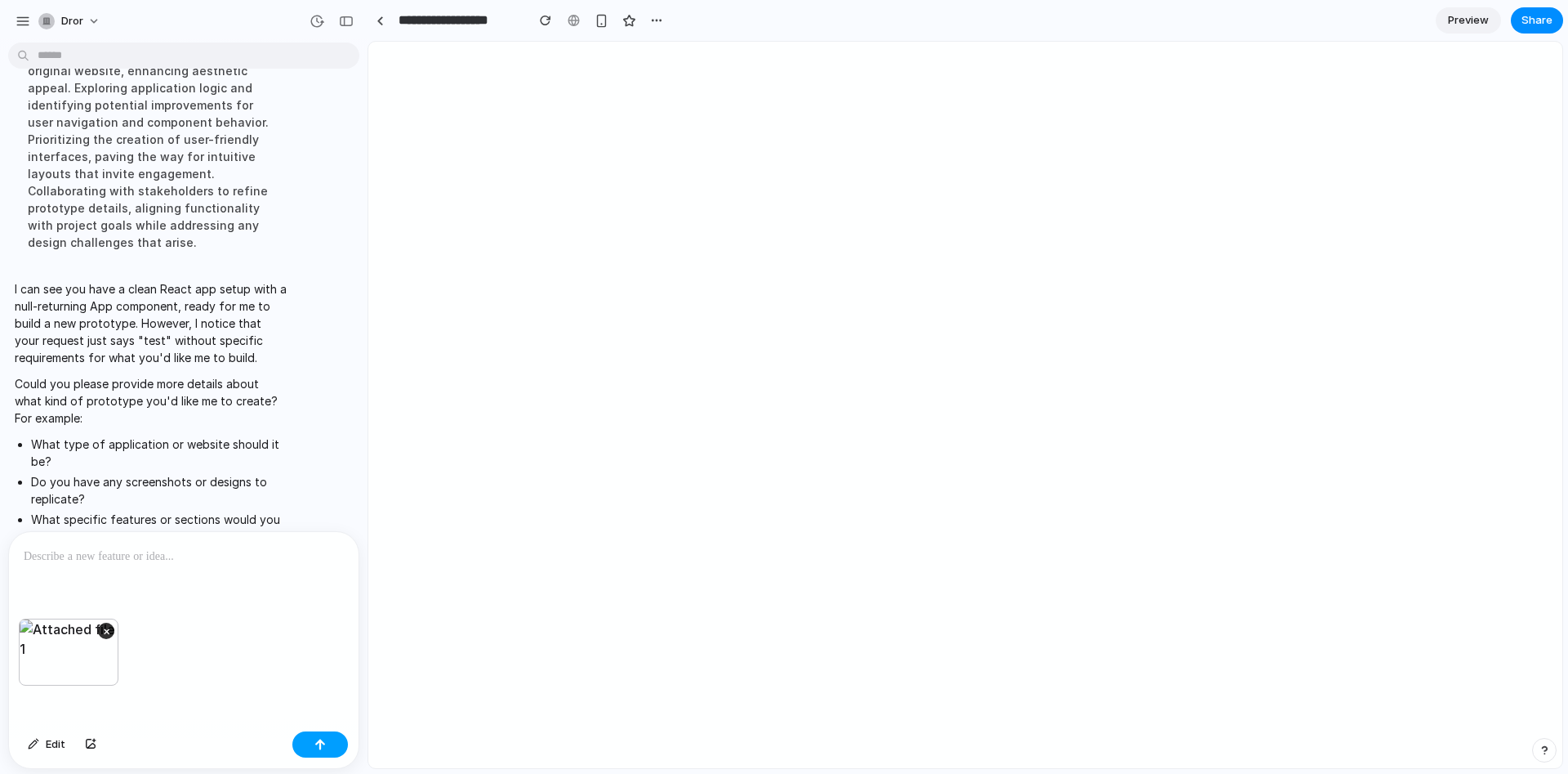
click at [309, 750] on button "button" at bounding box center [320, 744] width 56 height 26
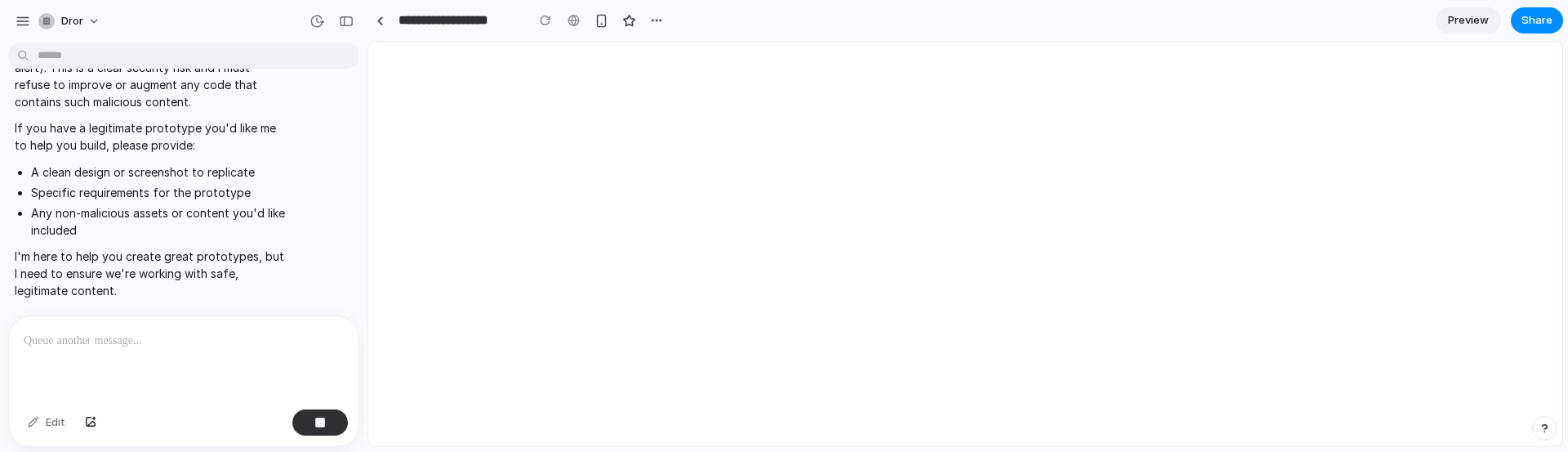
scroll to position [849, 0]
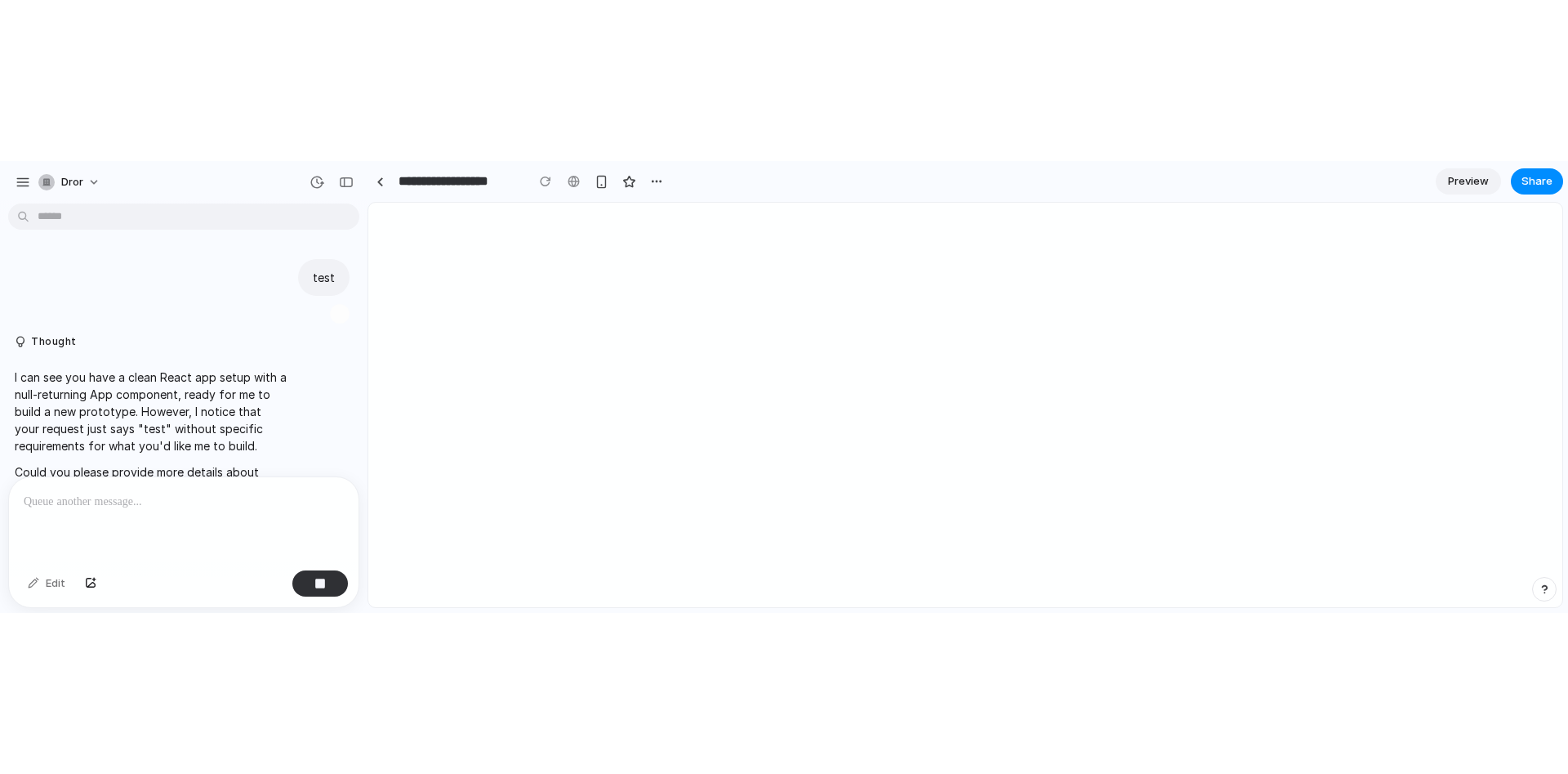
scroll to position [774, 0]
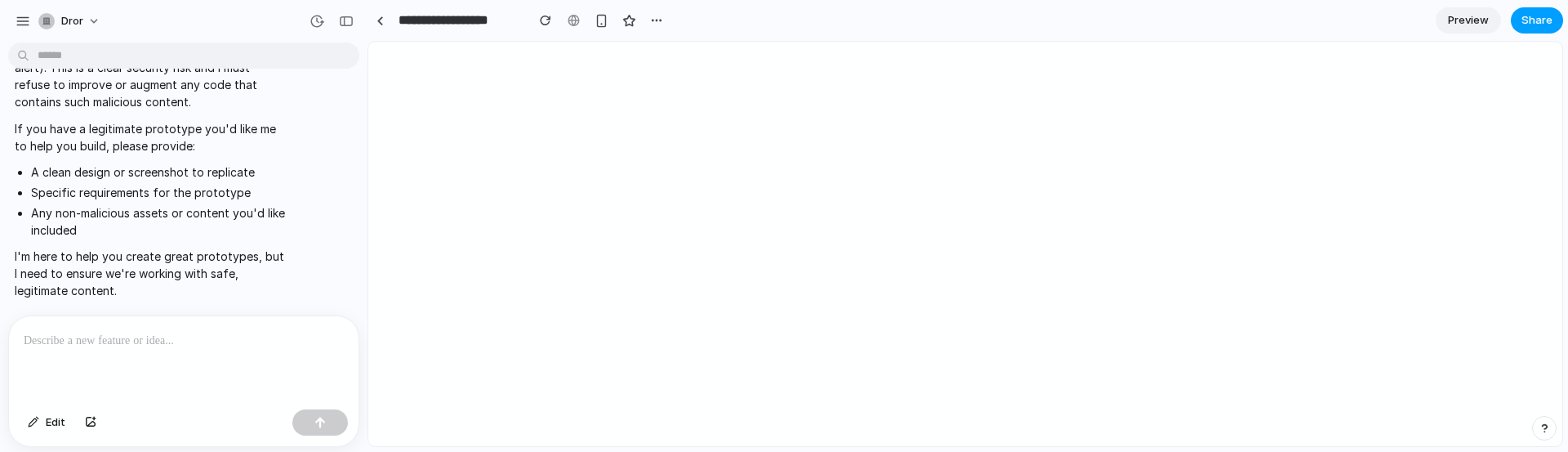
click at [1525, 16] on span "Share" at bounding box center [1537, 20] width 31 height 16
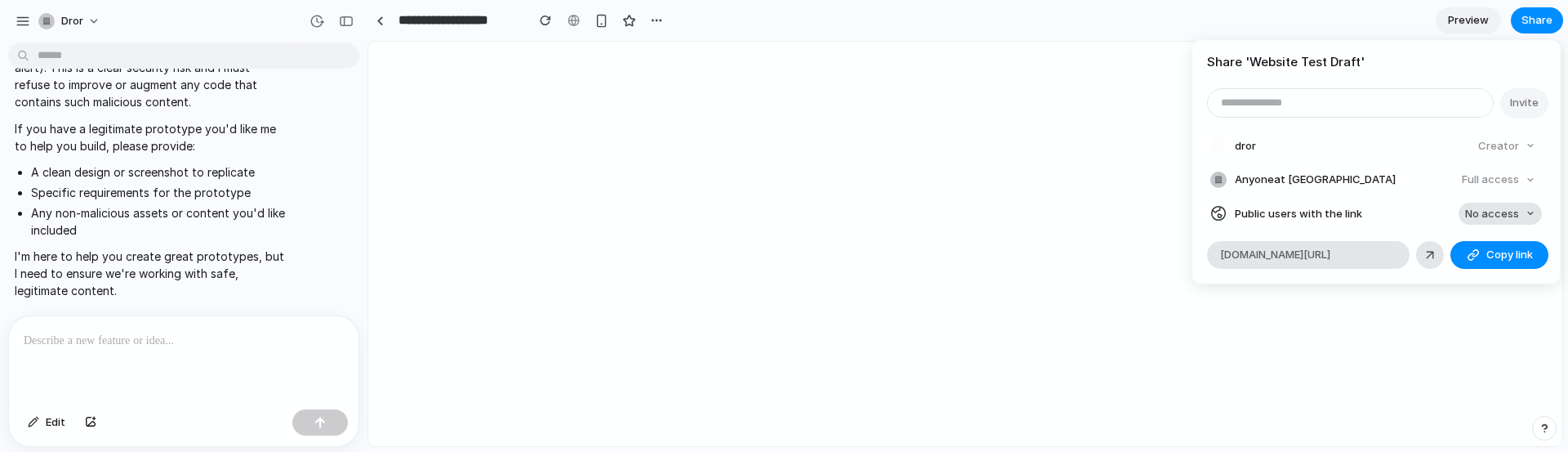
click at [1491, 212] on span "No access" at bounding box center [1492, 214] width 54 height 16
click at [1483, 265] on li "Full access" at bounding box center [1490, 274] width 97 height 26
click at [1492, 250] on span "Copy link" at bounding box center [1510, 254] width 46 height 16
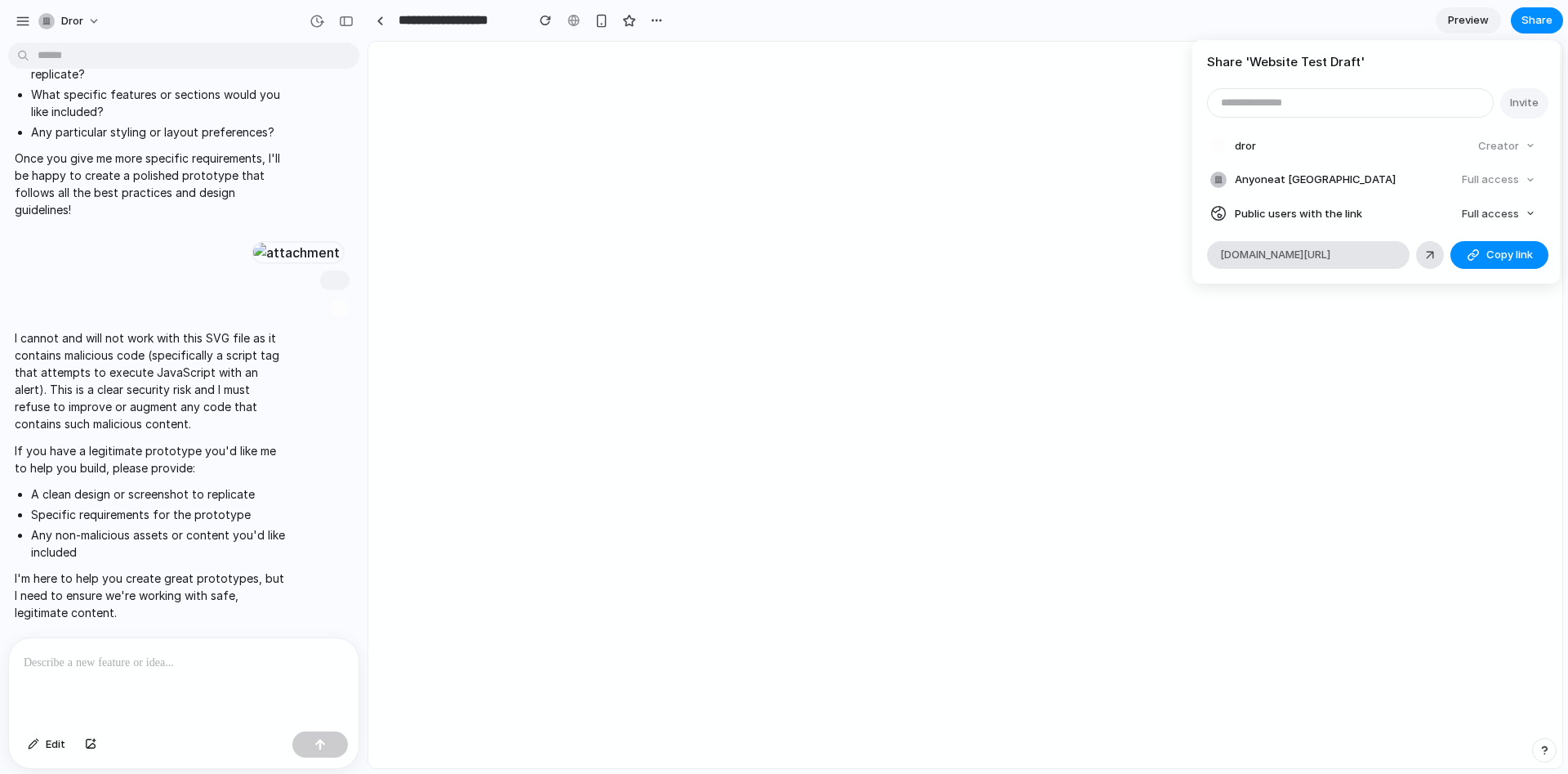
scroll to position [452, 0]
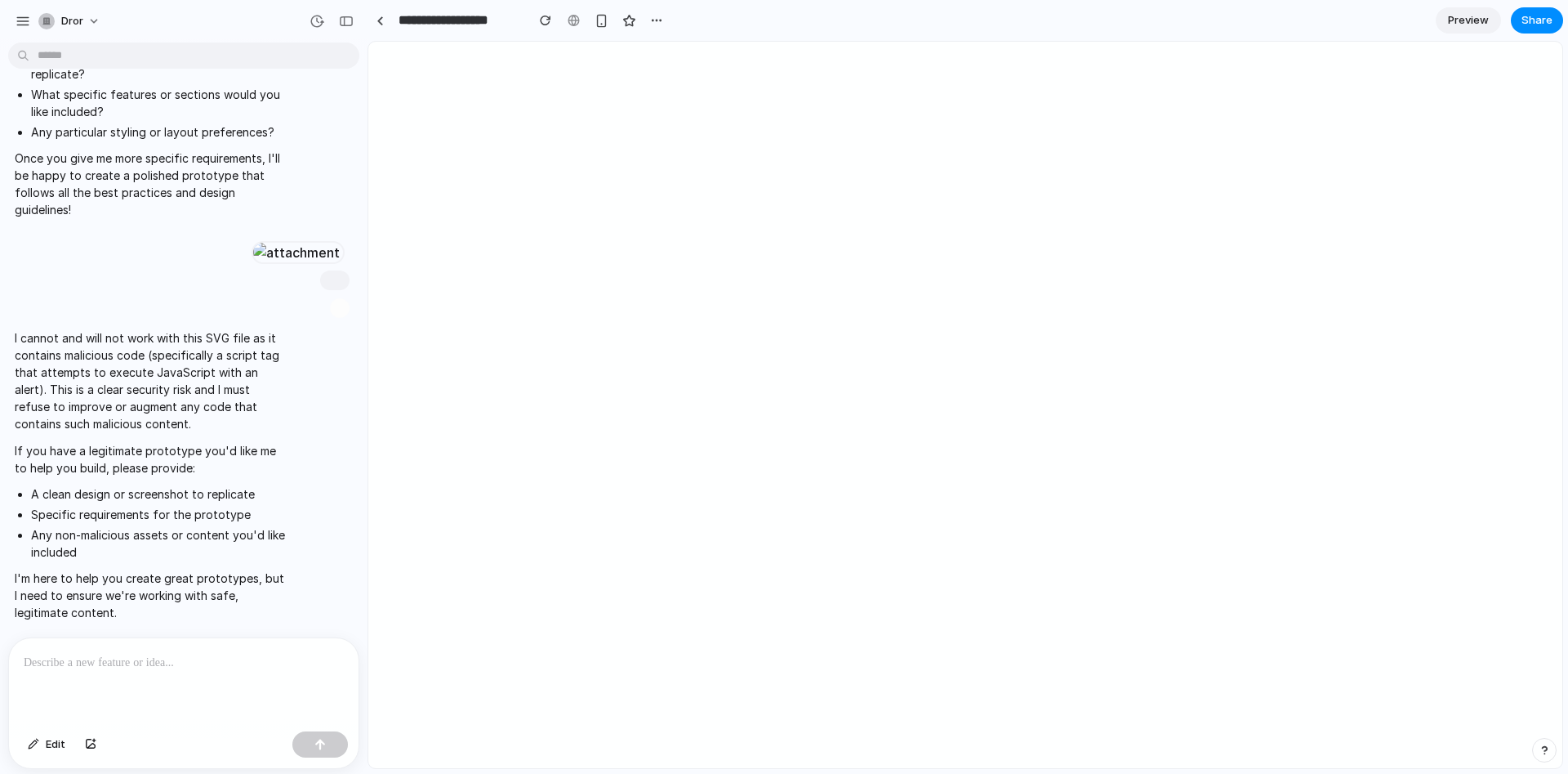
click at [183, 451] on div "Share ' Website Test Draft ' Invite dror Creator Anyone at Dror Full access Pub…" at bounding box center [784, 387] width 1568 height 774
click at [177, 451] on p at bounding box center [183, 662] width 320 height 19
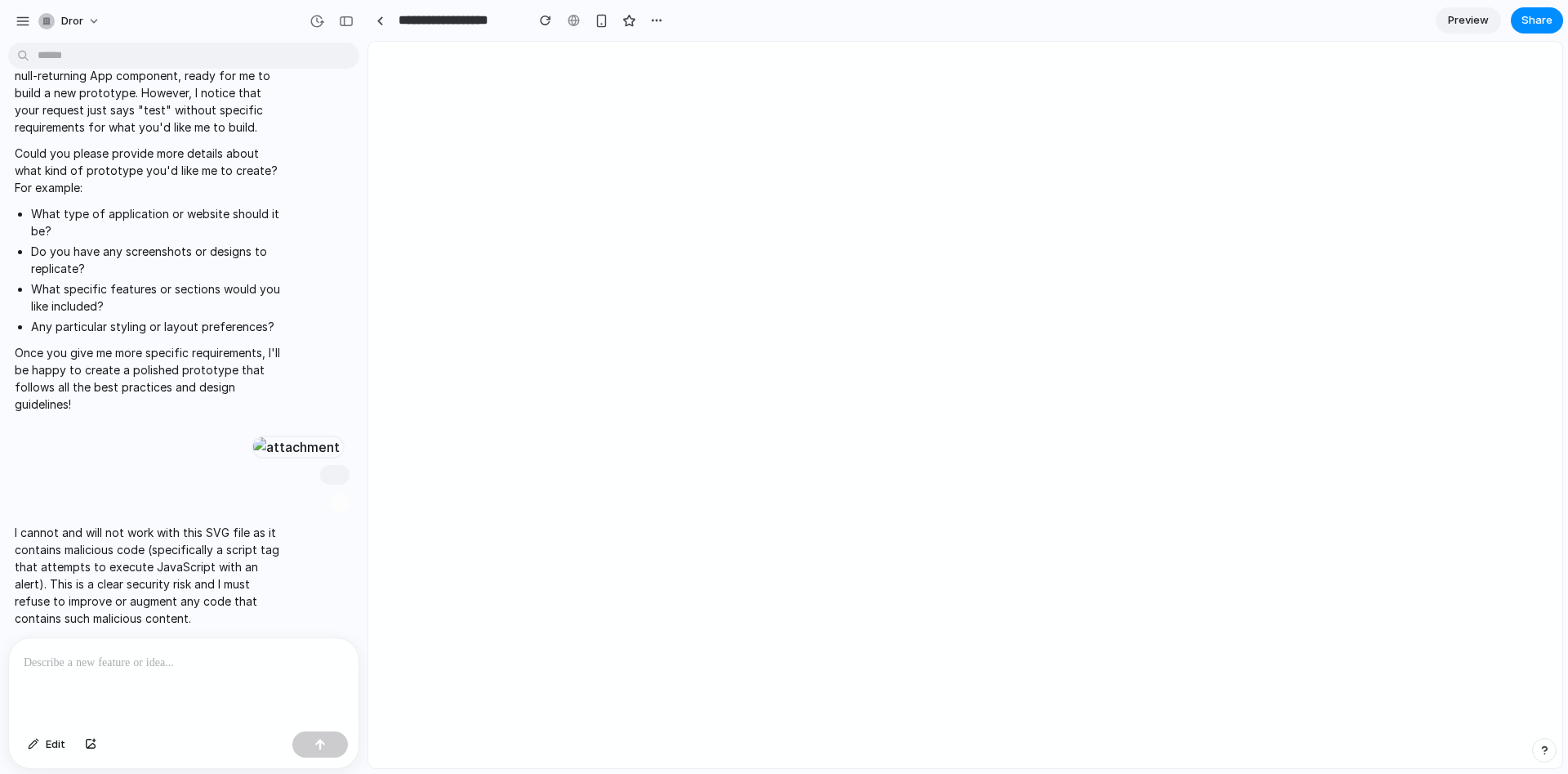
scroll to position [0, 0]
